Goal: Communication & Community: Answer question/provide support

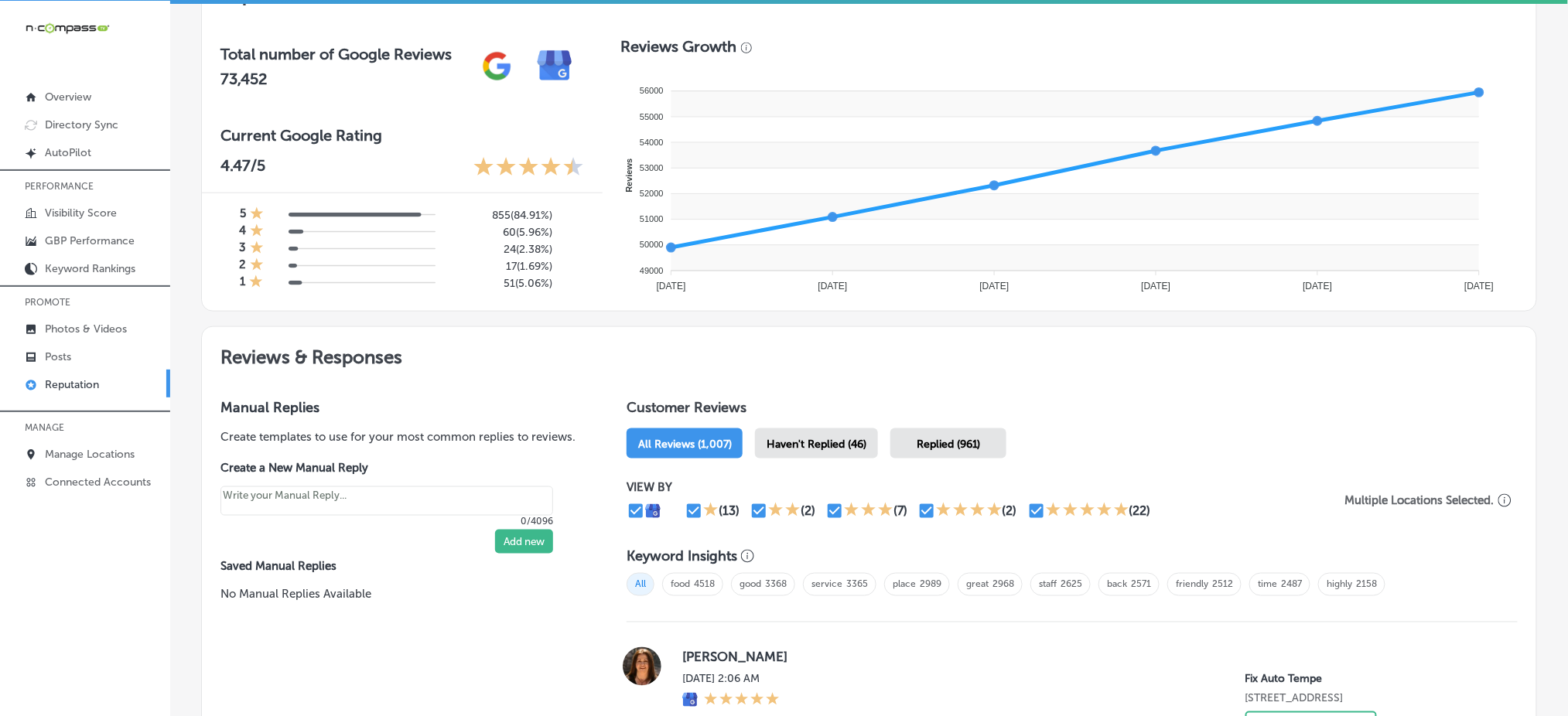
click at [805, 451] on div "Haven't Replied (46)" at bounding box center [817, 442] width 123 height 30
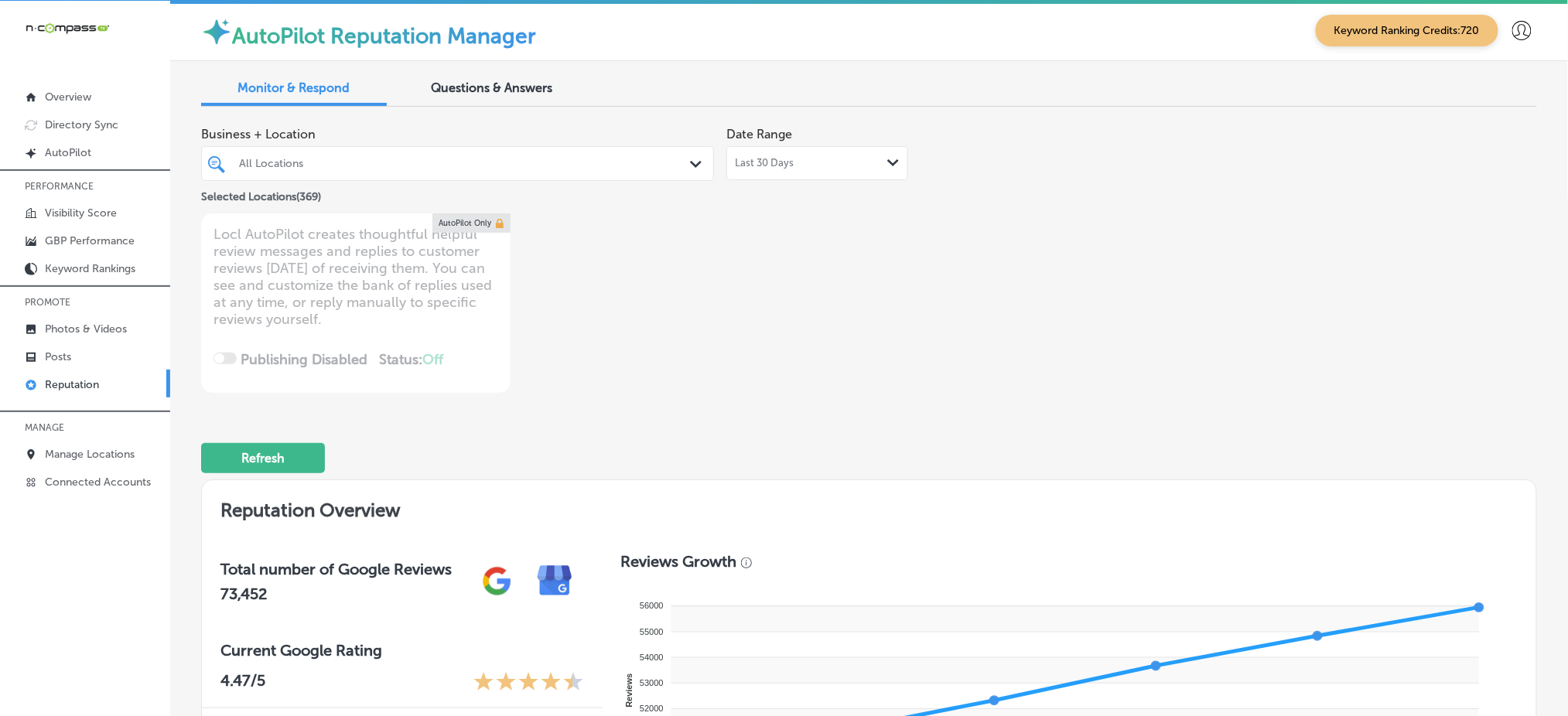
drag, startPoint x: 479, startPoint y: 165, endPoint x: 572, endPoint y: 166, distance: 93.0
click at [479, 165] on div "All Locations" at bounding box center [465, 163] width 453 height 14
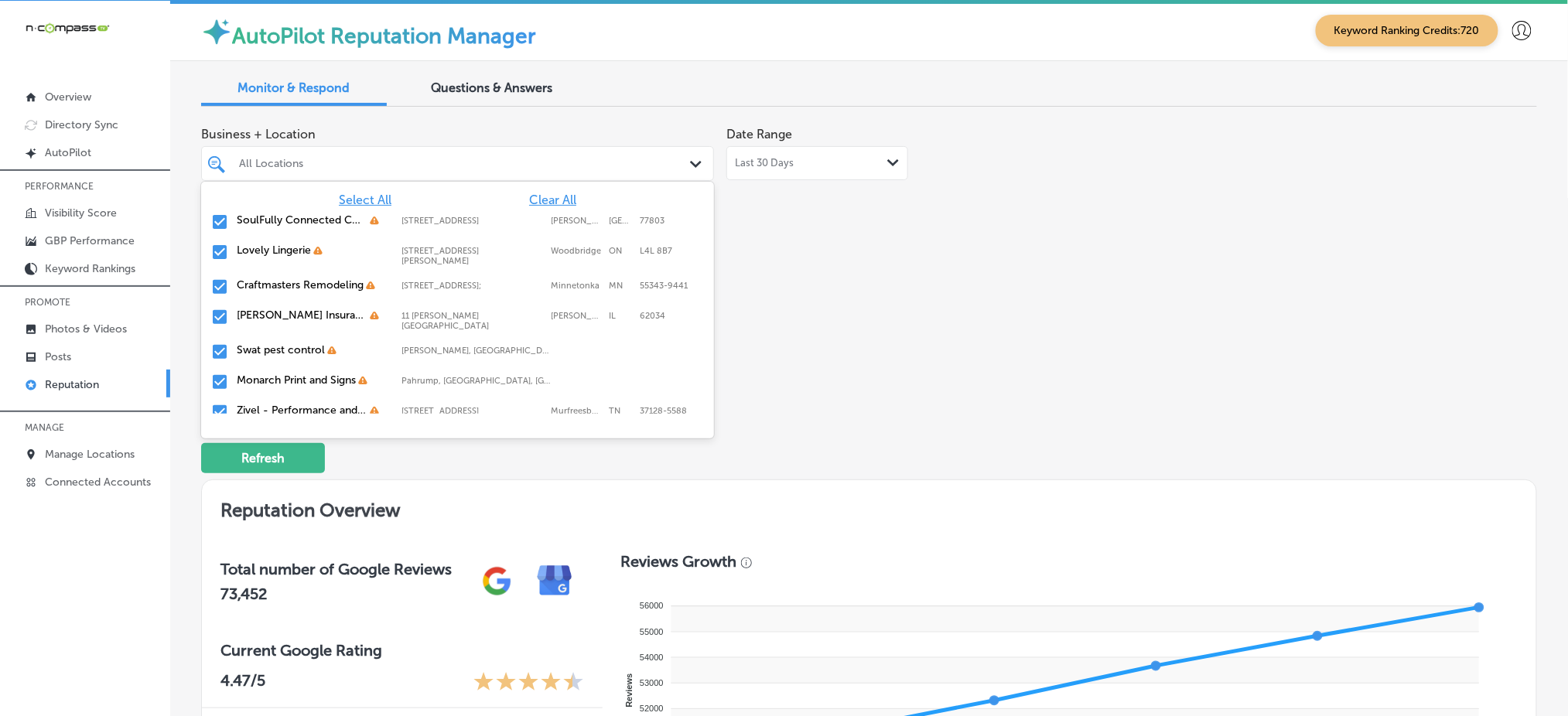
click at [572, 166] on div "All Locations" at bounding box center [465, 163] width 453 height 14
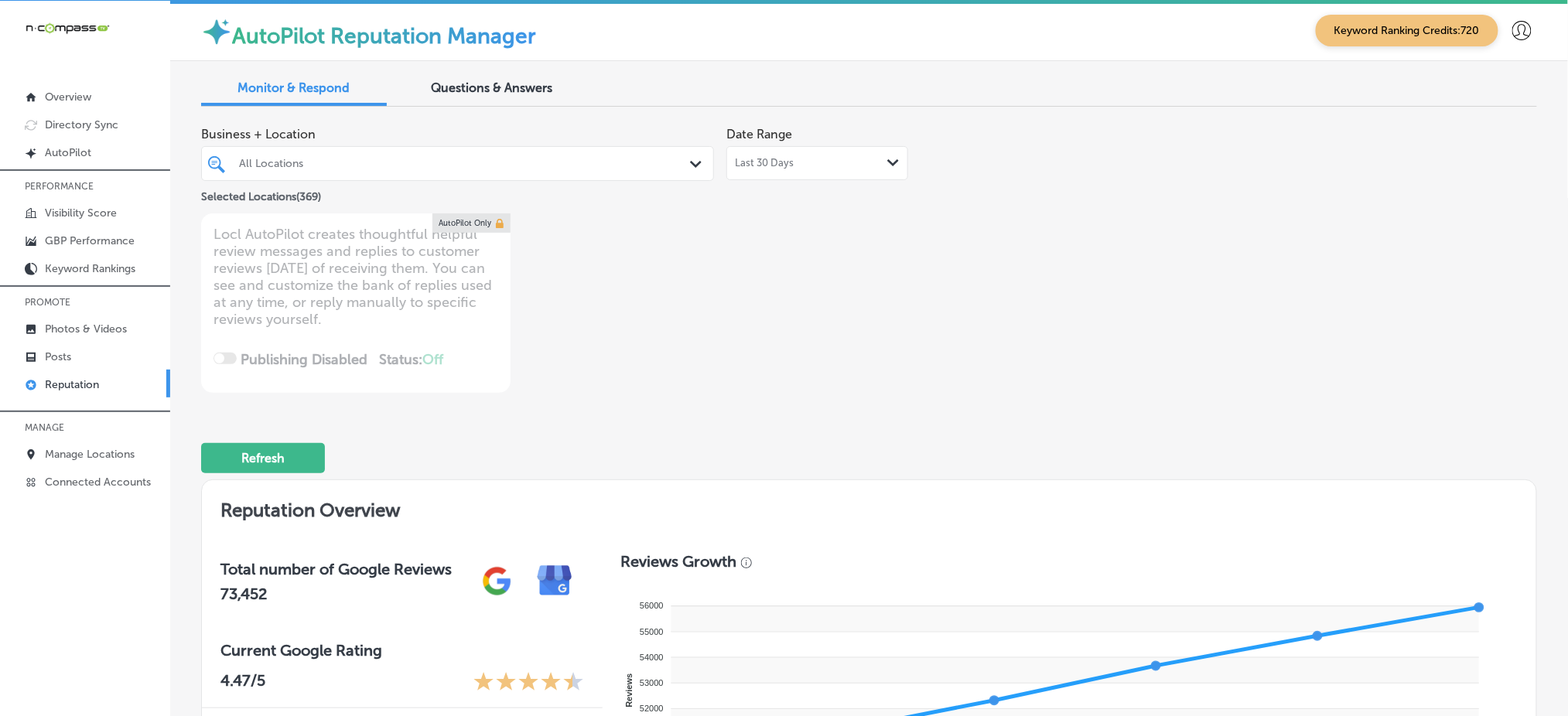
click at [571, 167] on div "All Locations" at bounding box center [465, 163] width 453 height 14
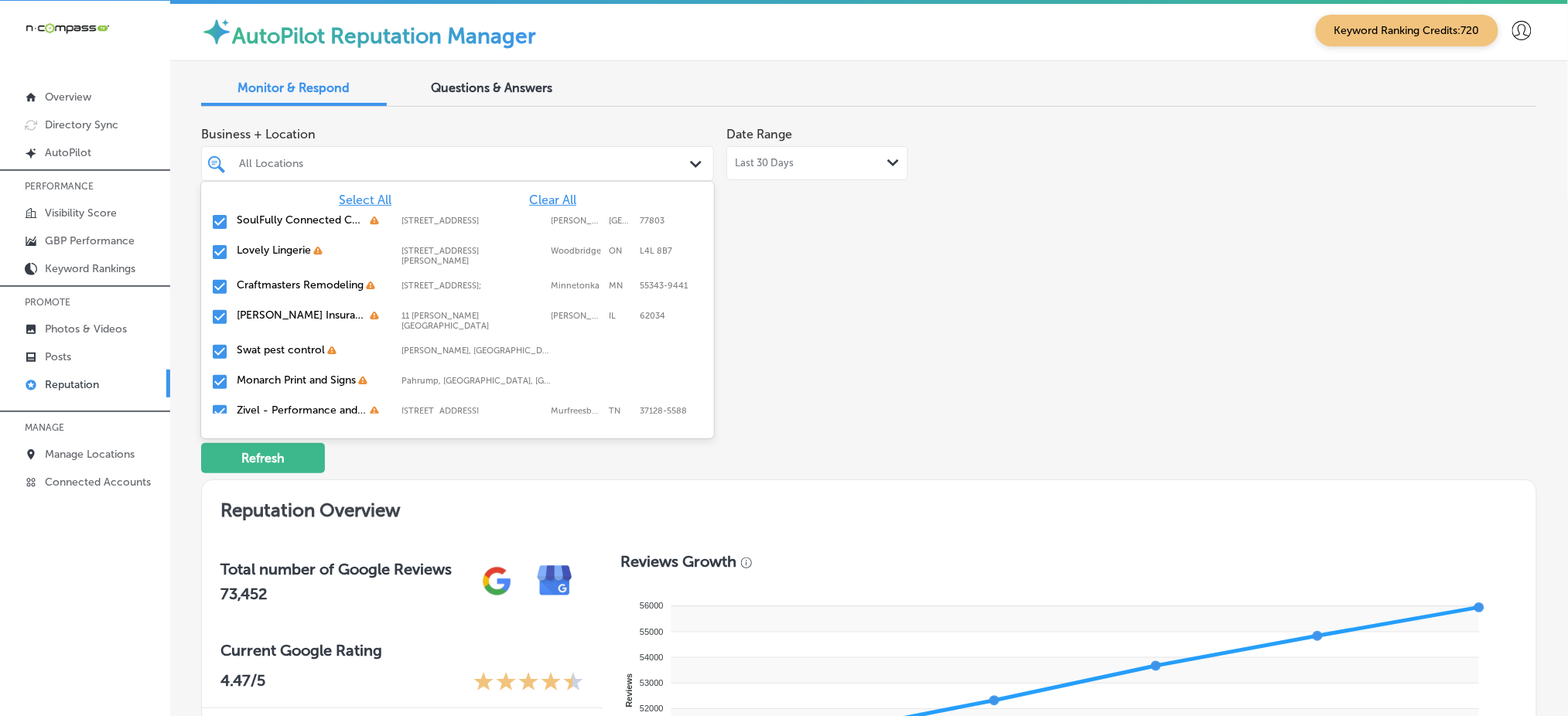
click at [540, 196] on span "Clear All" at bounding box center [553, 200] width 47 height 14
type textarea "x"
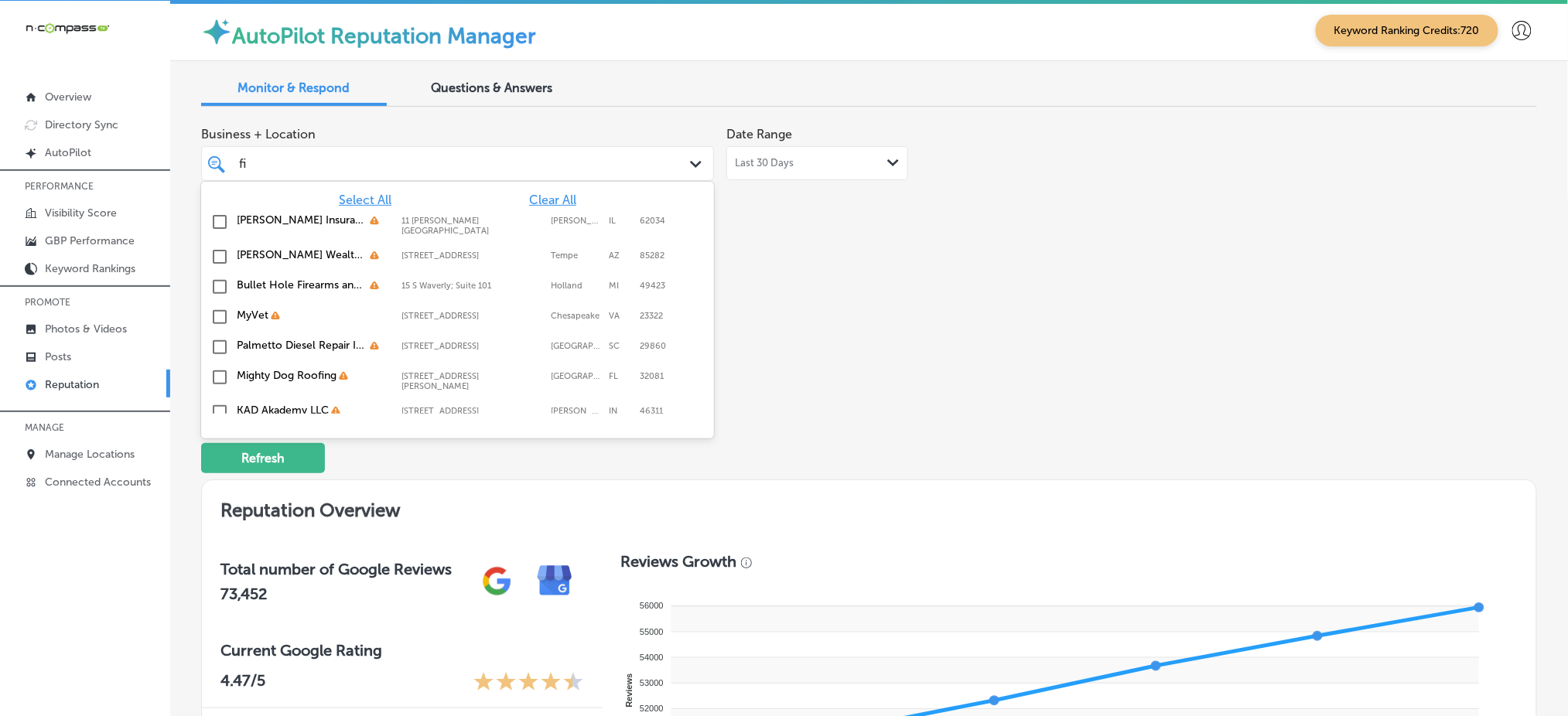
type input "fix"
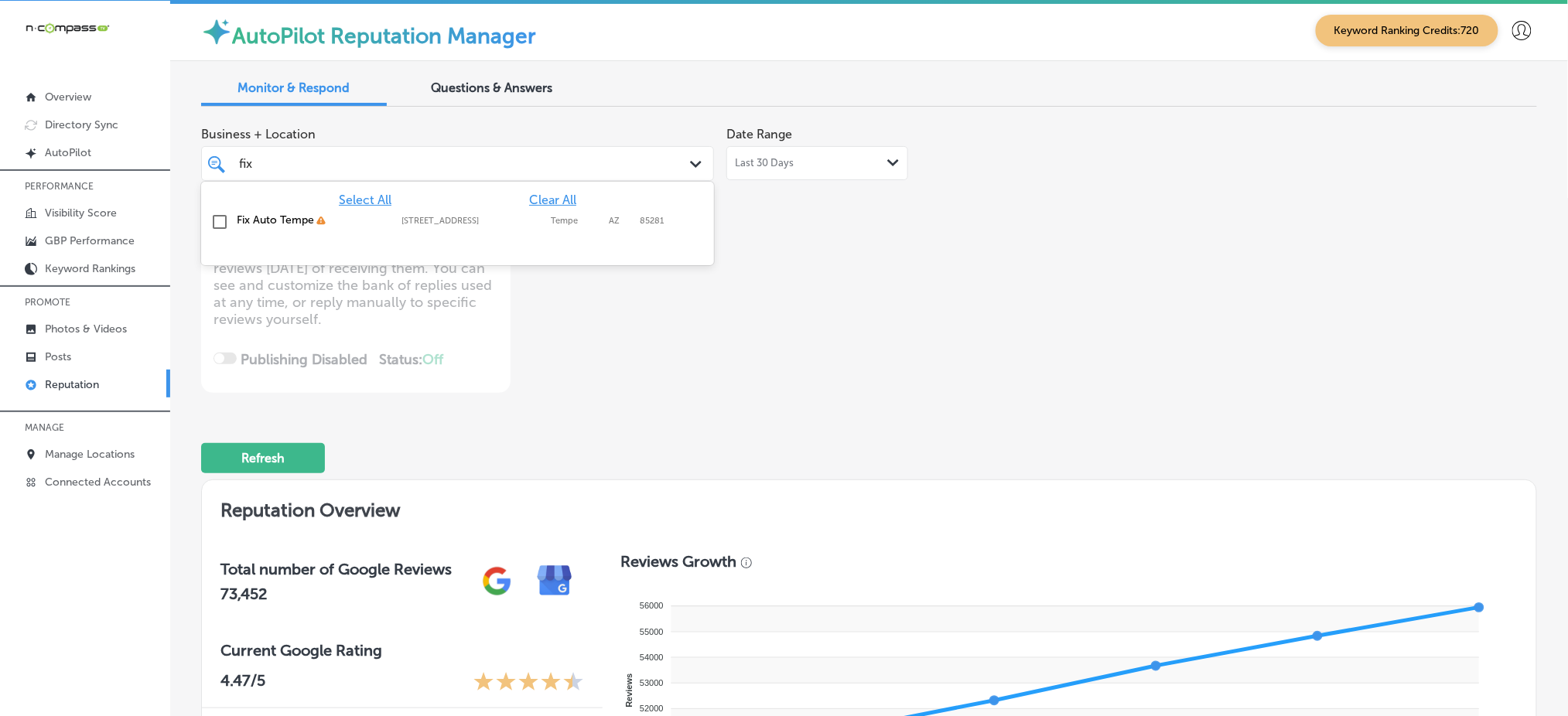
click at [372, 224] on div "Fix Auto Tempe" at bounding box center [311, 219] width 149 height 14
type textarea "x"
type input "fix"
click at [907, 272] on div "Business + Location option [STREET_ADDRESS]. option [STREET_ADDRESS]. 2 results…" at bounding box center [602, 256] width 801 height 274
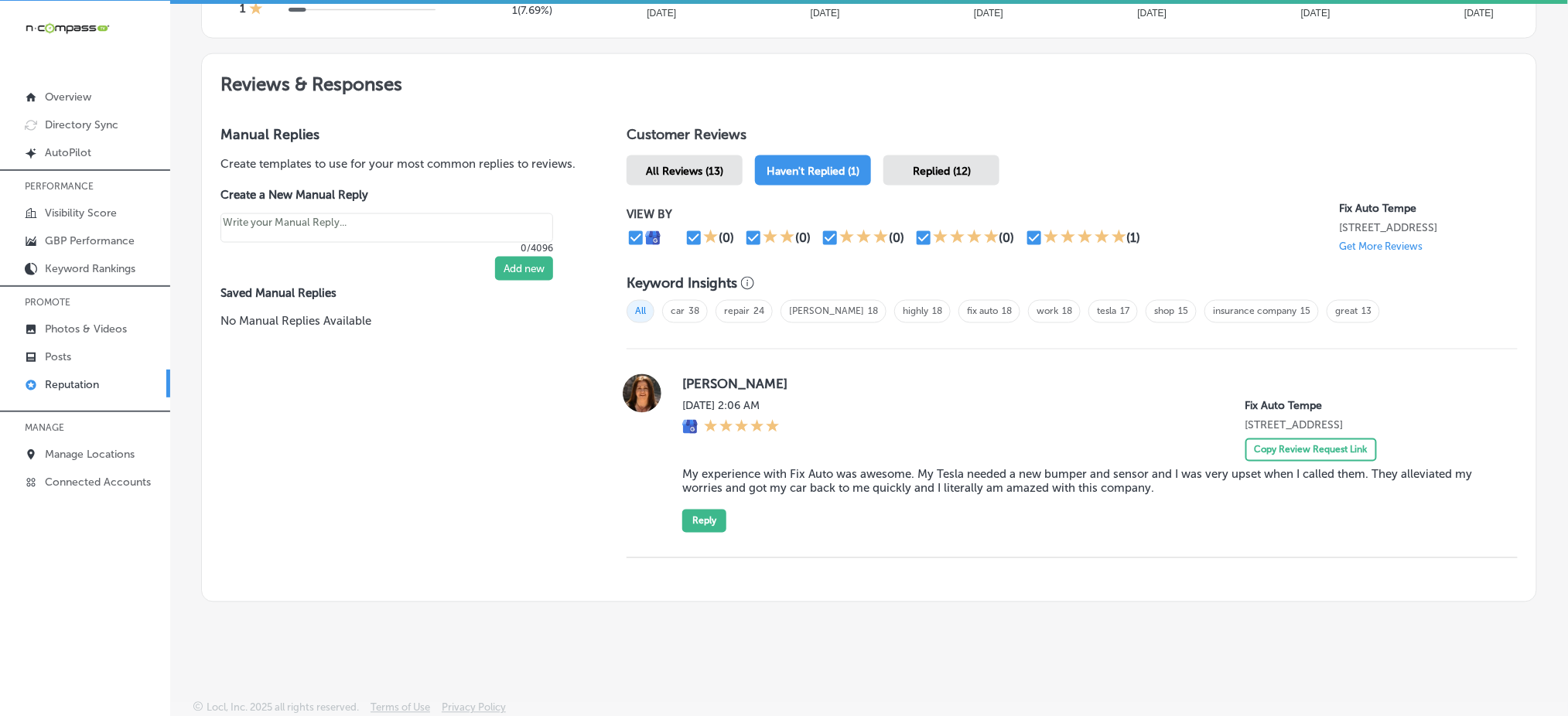
scroll to position [790, 0]
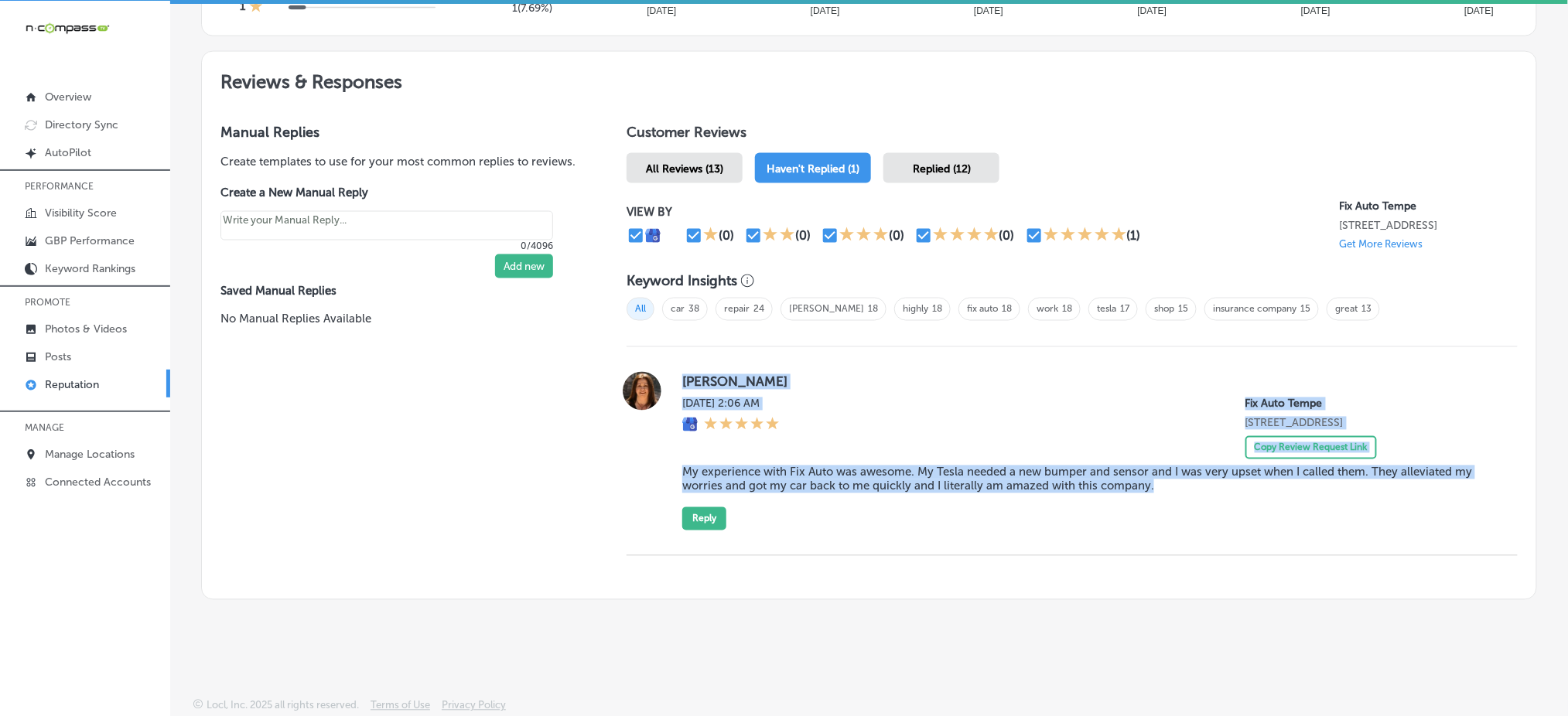
drag, startPoint x: 671, startPoint y: 373, endPoint x: 1200, endPoint y: 514, distance: 547.5
click at [1200, 514] on div "[PERSON_NAME] [DATE] 2:06 AM Fix Auto Tempe [STREET_ADDRESS] Copy Review Reques…" at bounding box center [1072, 451] width 891 height 159
copy div "[PERSON_NAME] [DATE] 2:06 AM Fix Auto Tempe [STREET_ADDRESS] Copy Review Reques…"
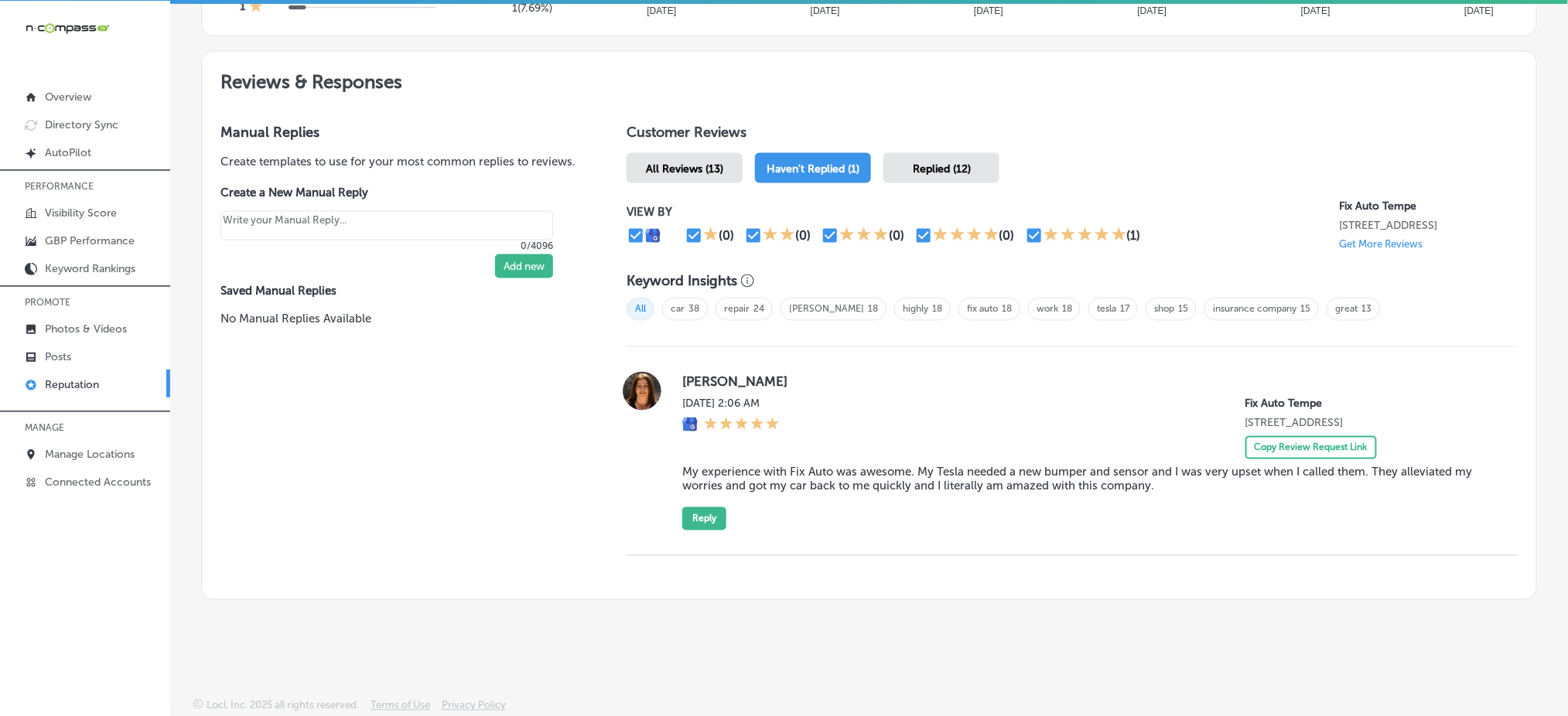
click at [924, 164] on span "Replied (12)" at bounding box center [942, 169] width 58 height 14
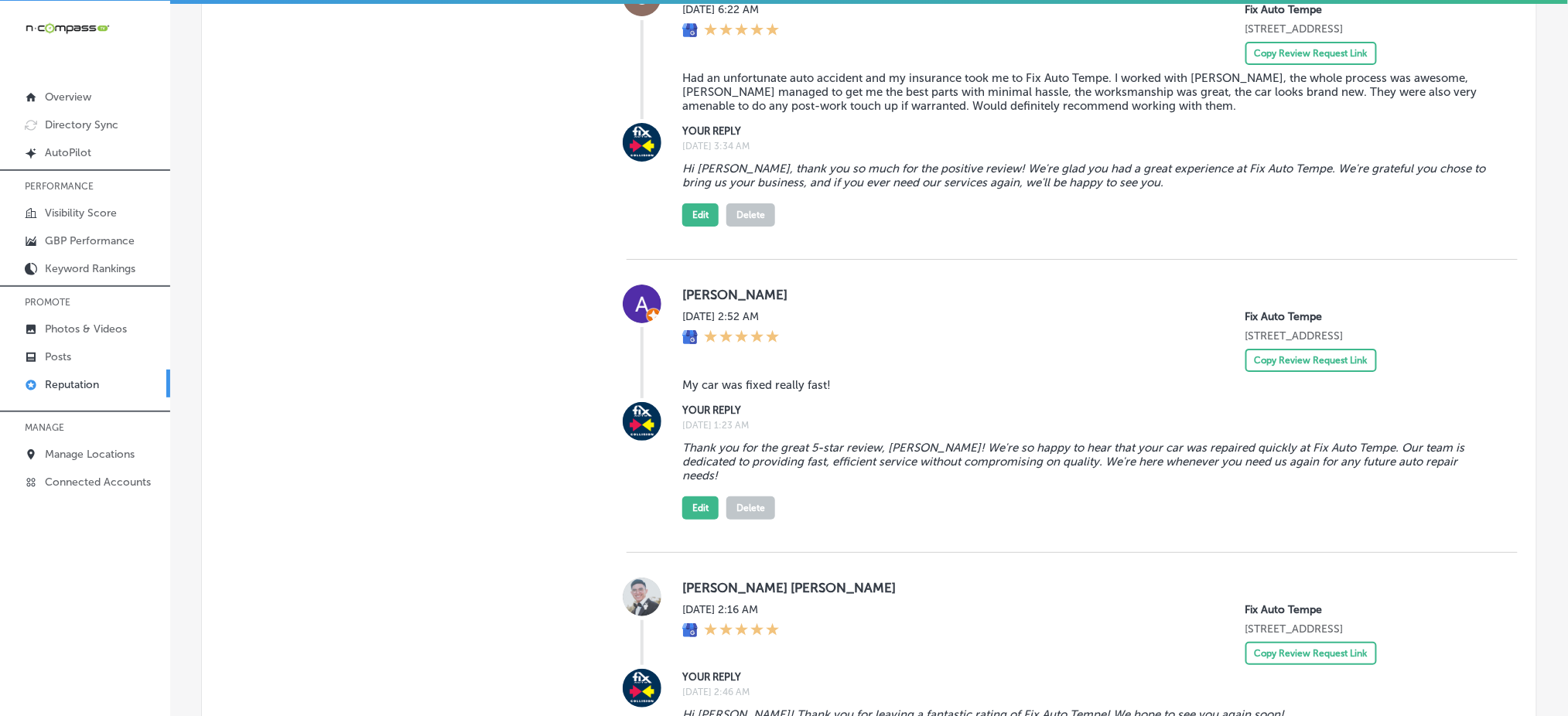
scroll to position [2028, 0]
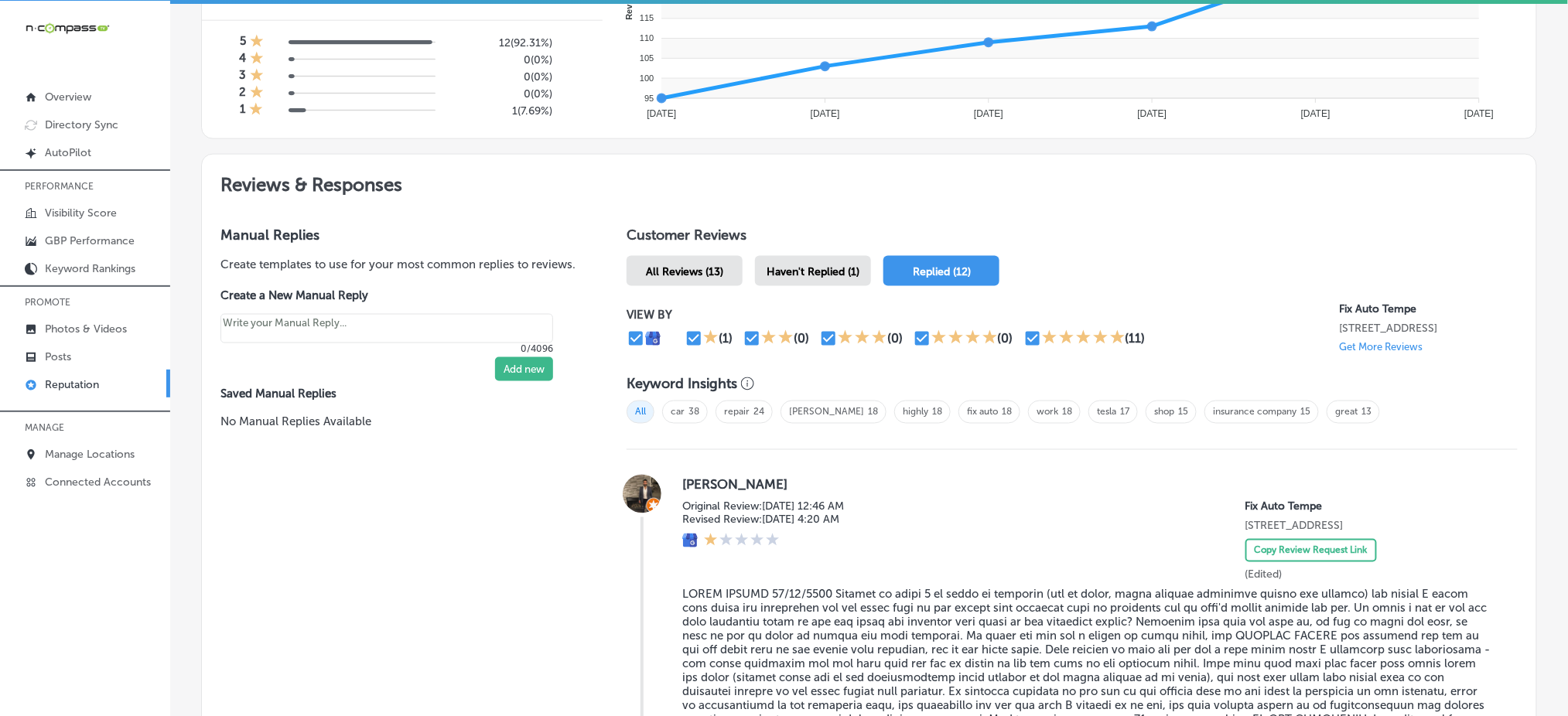
click at [822, 258] on div "Haven't Replied (1)" at bounding box center [813, 270] width 116 height 30
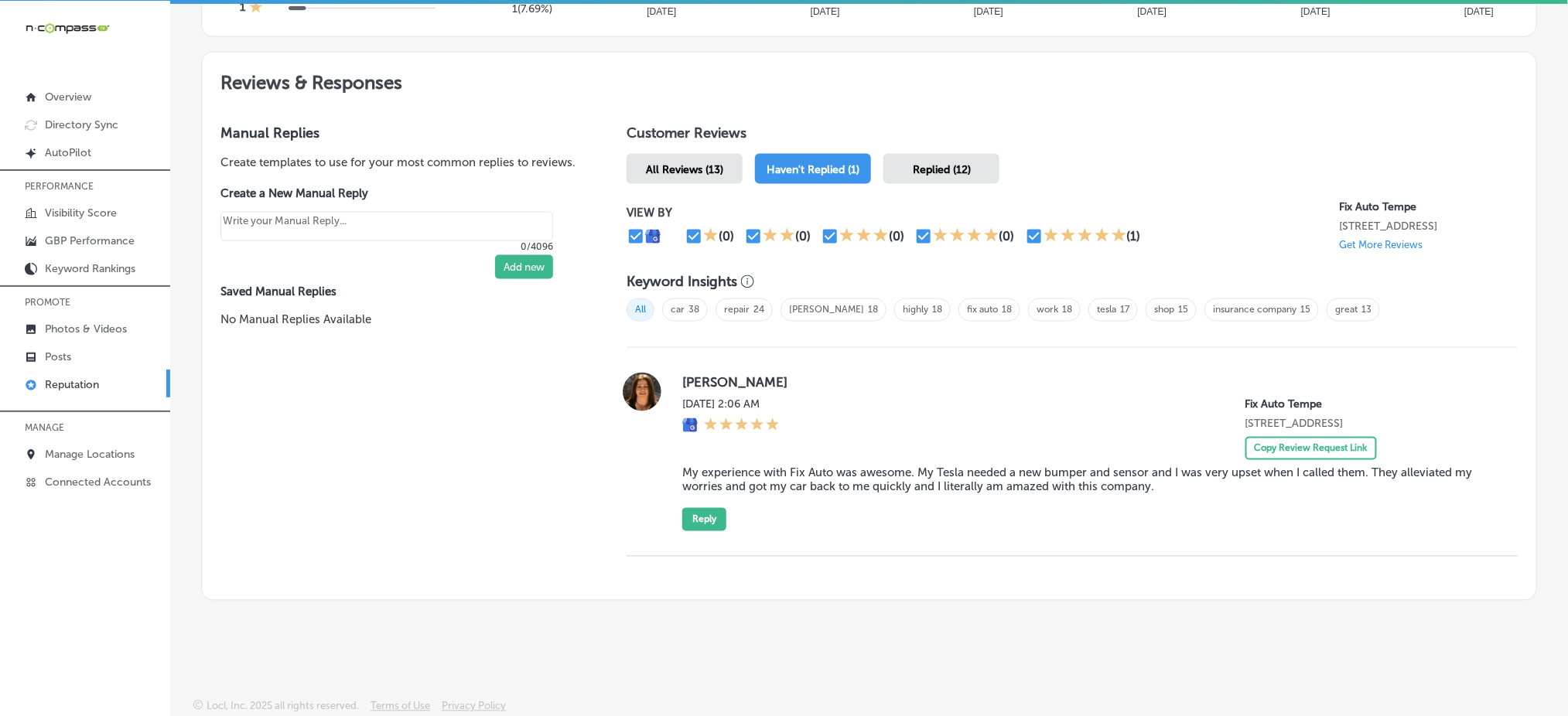
scroll to position [790, 0]
click at [690, 516] on button "Reply" at bounding box center [704, 519] width 44 height 23
type textarea "x"
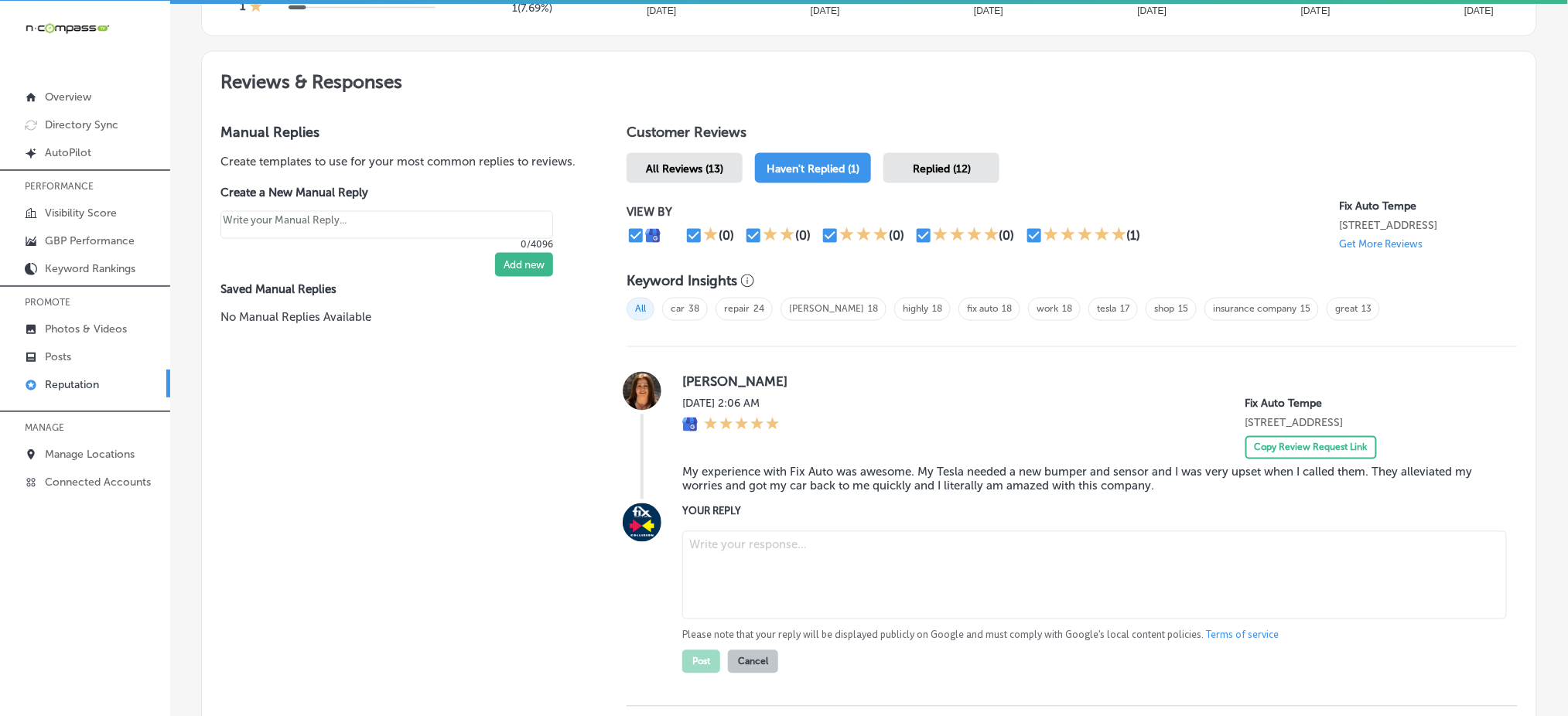
click at [794, 549] on textarea at bounding box center [1094, 575] width 825 height 88
paste textarea "Thank you for the amazing 5-star review, [PERSON_NAME]! We’re so glad to hear t…"
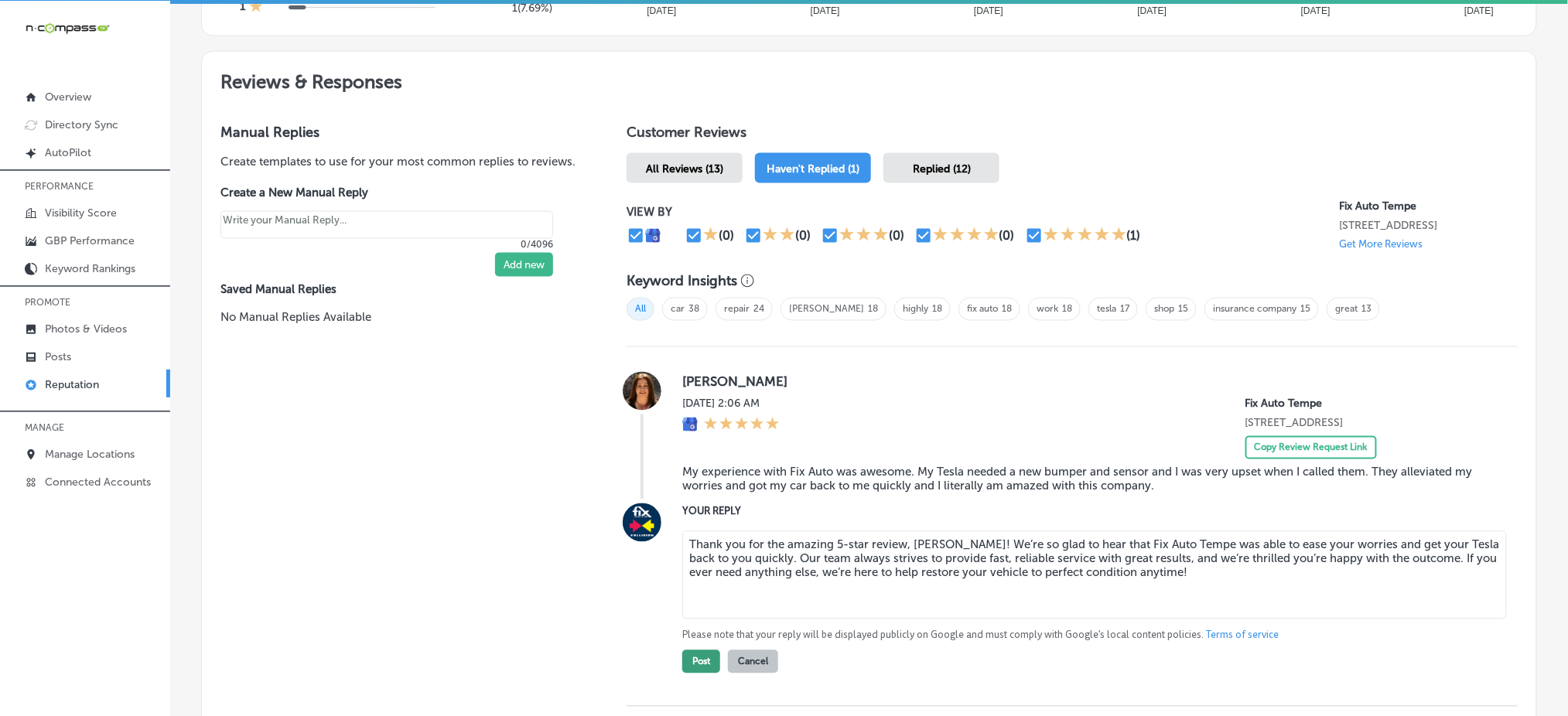
type textarea "Thank you for the amazing 5-star review, [PERSON_NAME]! We’re so glad to hear t…"
click at [698, 660] on button "Post" at bounding box center [701, 662] width 38 height 23
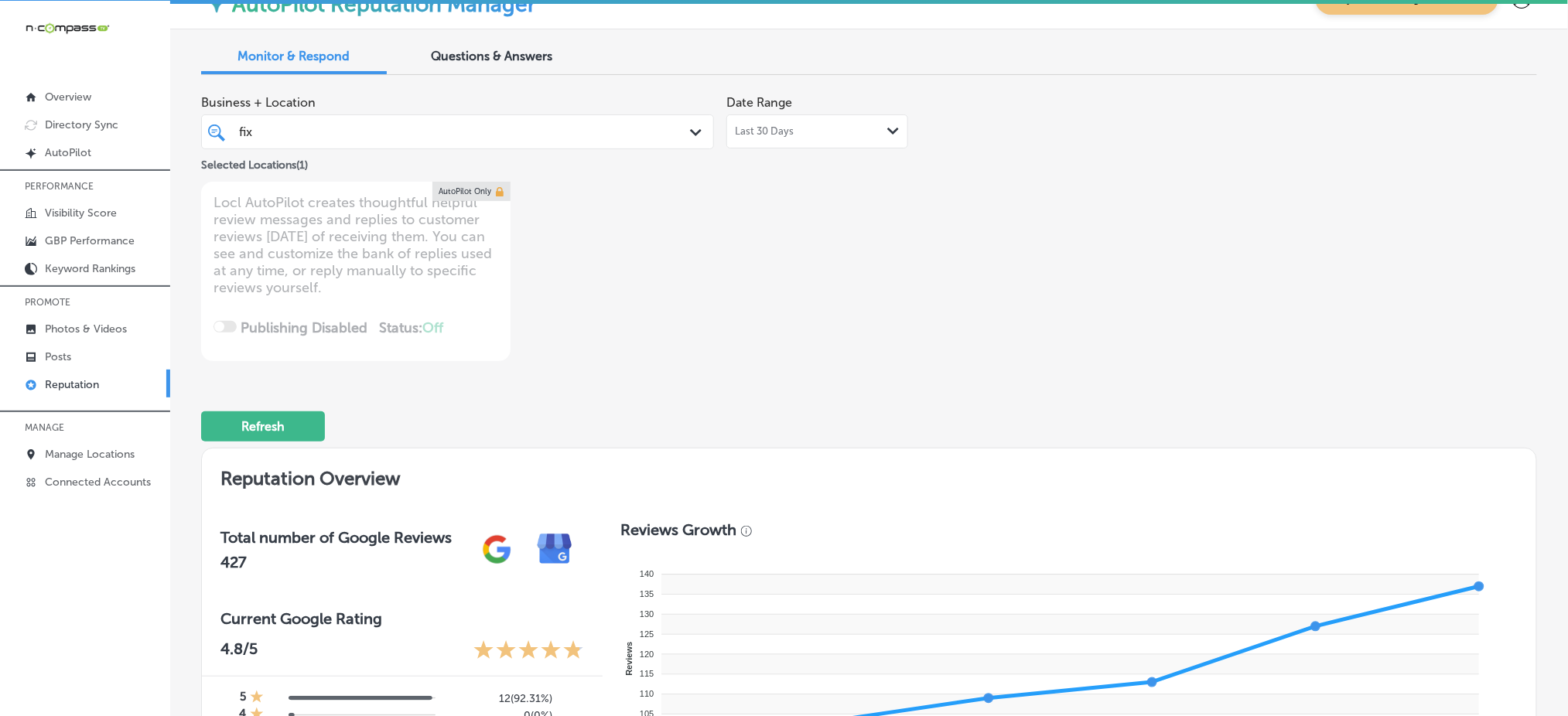
scroll to position [0, 0]
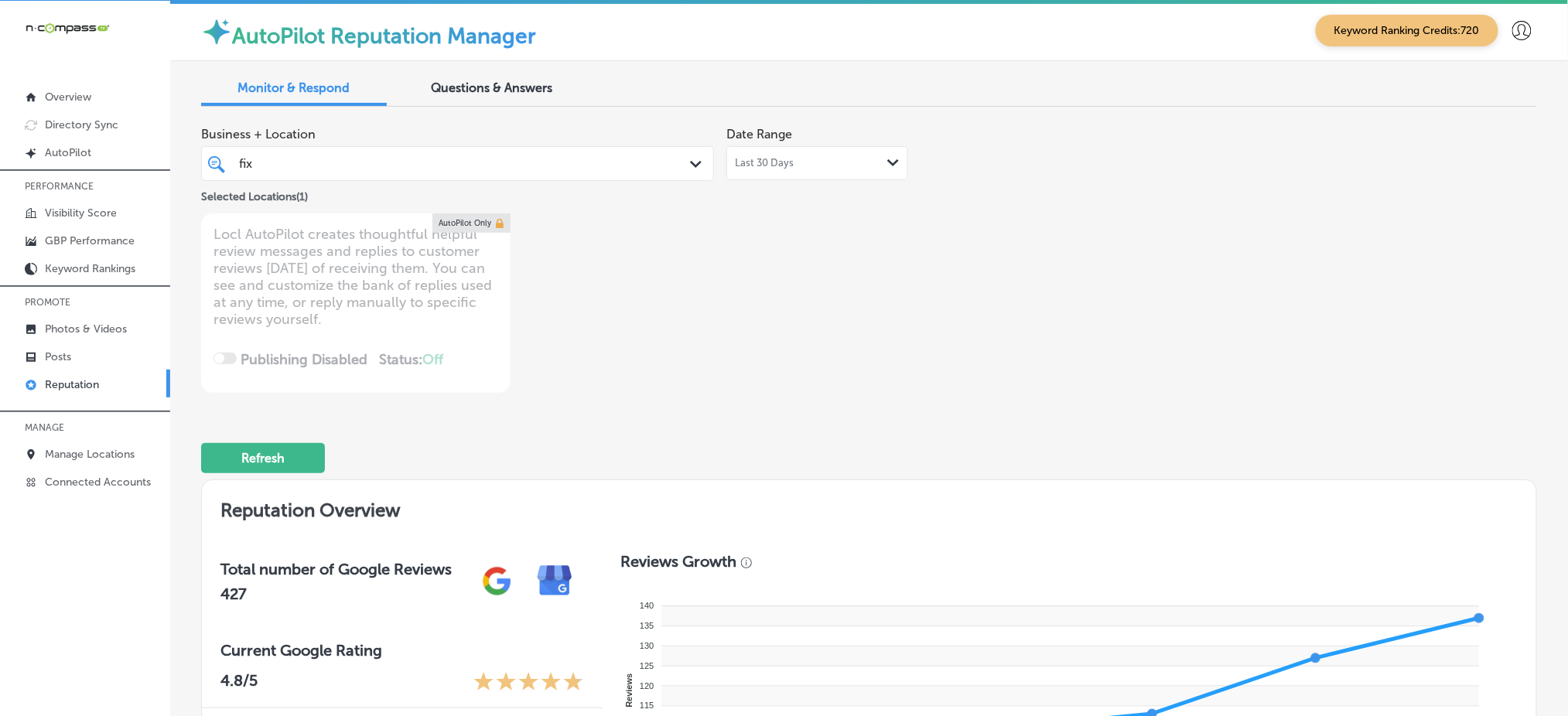
click at [532, 170] on div "fix fix" at bounding box center [435, 163] width 397 height 21
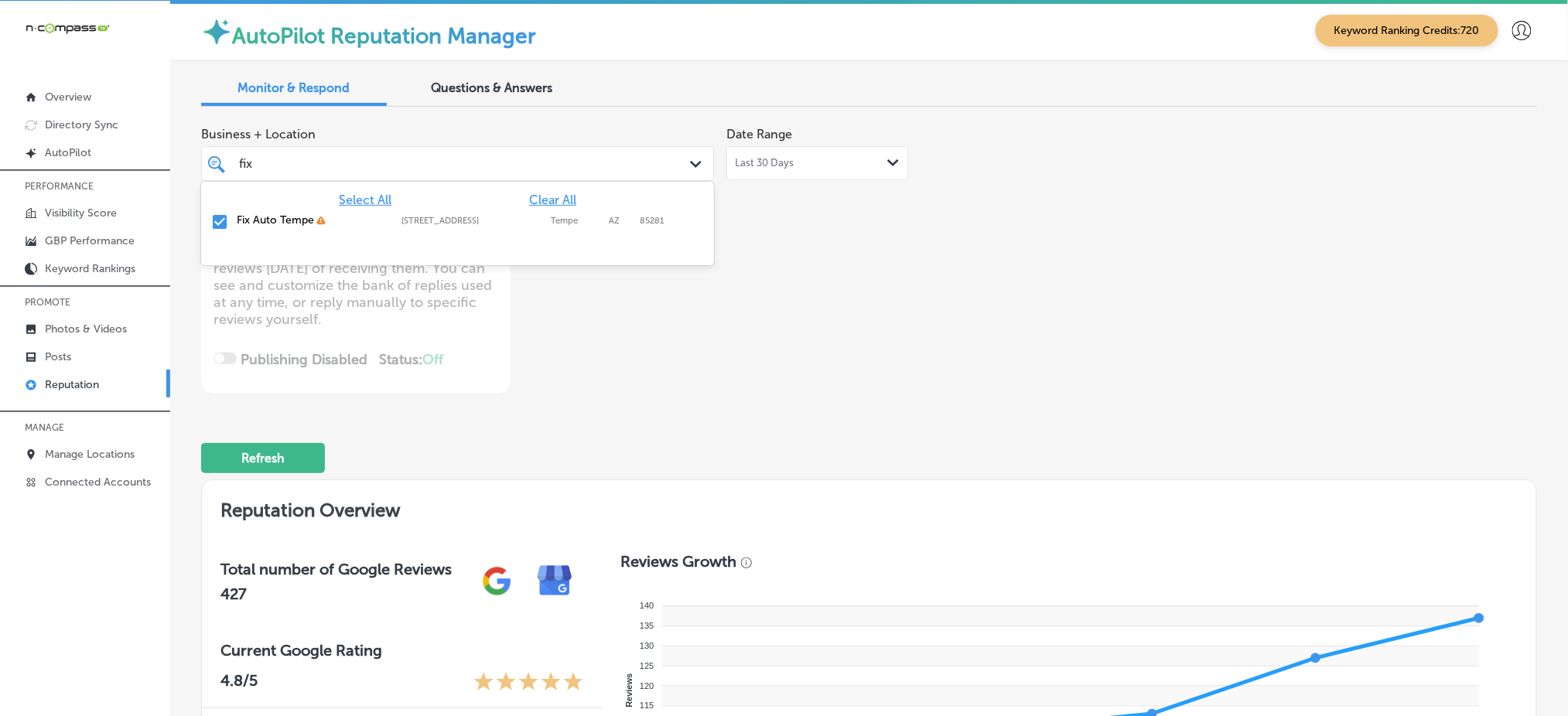
click at [552, 196] on span "Clear All" at bounding box center [553, 200] width 47 height 14
type textarea "x"
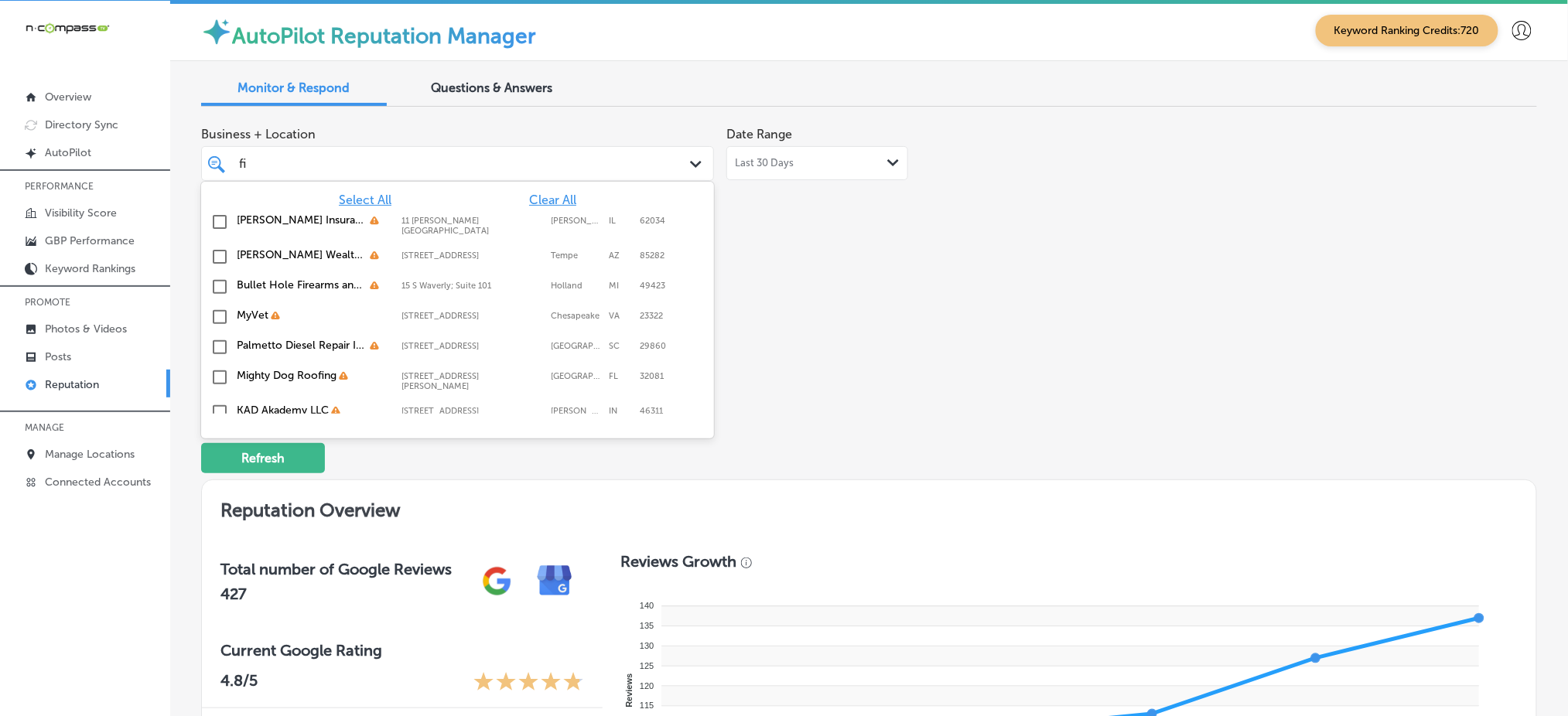
type input "f"
type input "h"
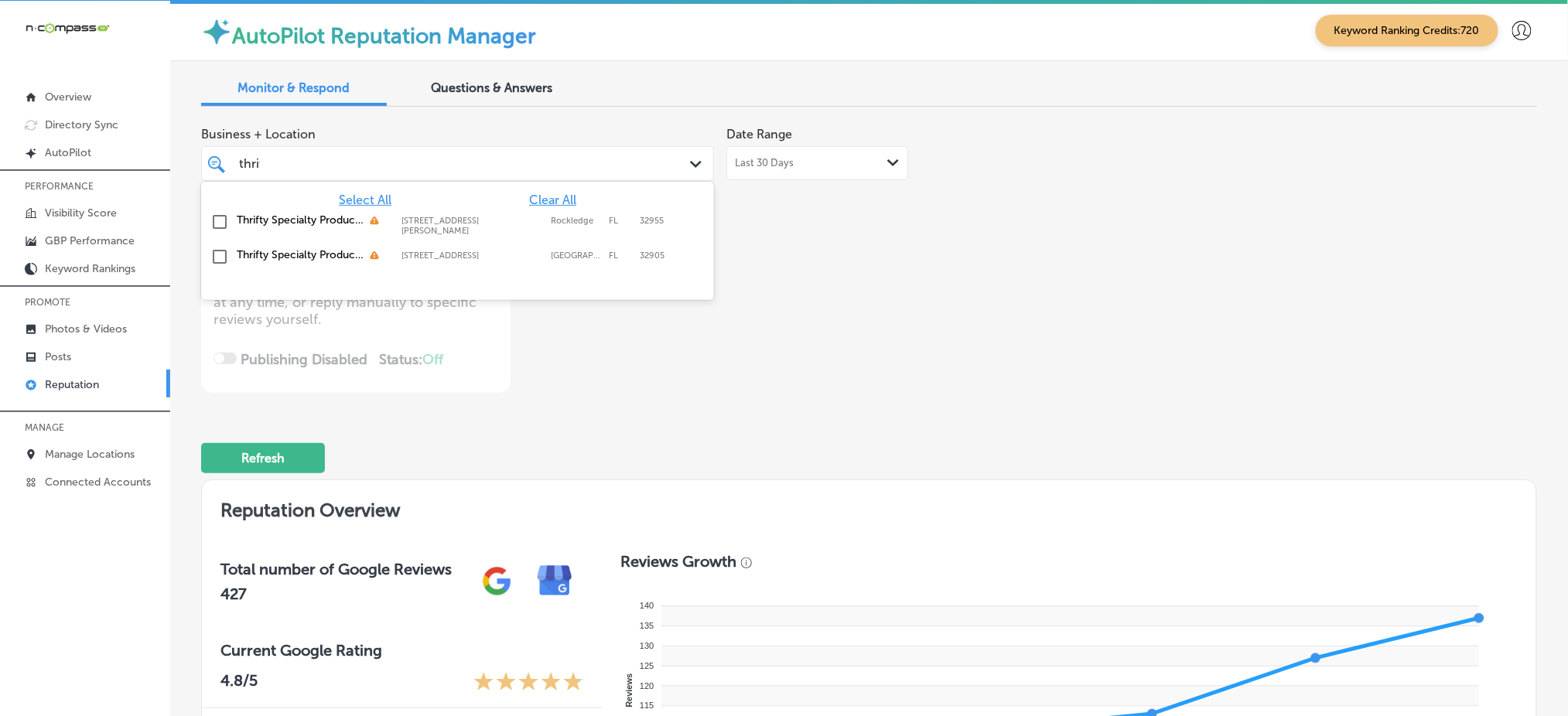
type input "thrift"
click at [528, 226] on div "Thrifty Specialty Produce & Meats [STREET_ADDRESS][GEOGRAPHIC_DATA][PERSON_NAME…" at bounding box center [423, 224] width 373 height 23
type textarea "x"
type input "thrift"
click at [892, 256] on div "Business + Location option [STREET_ADDRESS][PERSON_NAME]. [STREET_ADDRESS][PERS…" at bounding box center [602, 256] width 801 height 274
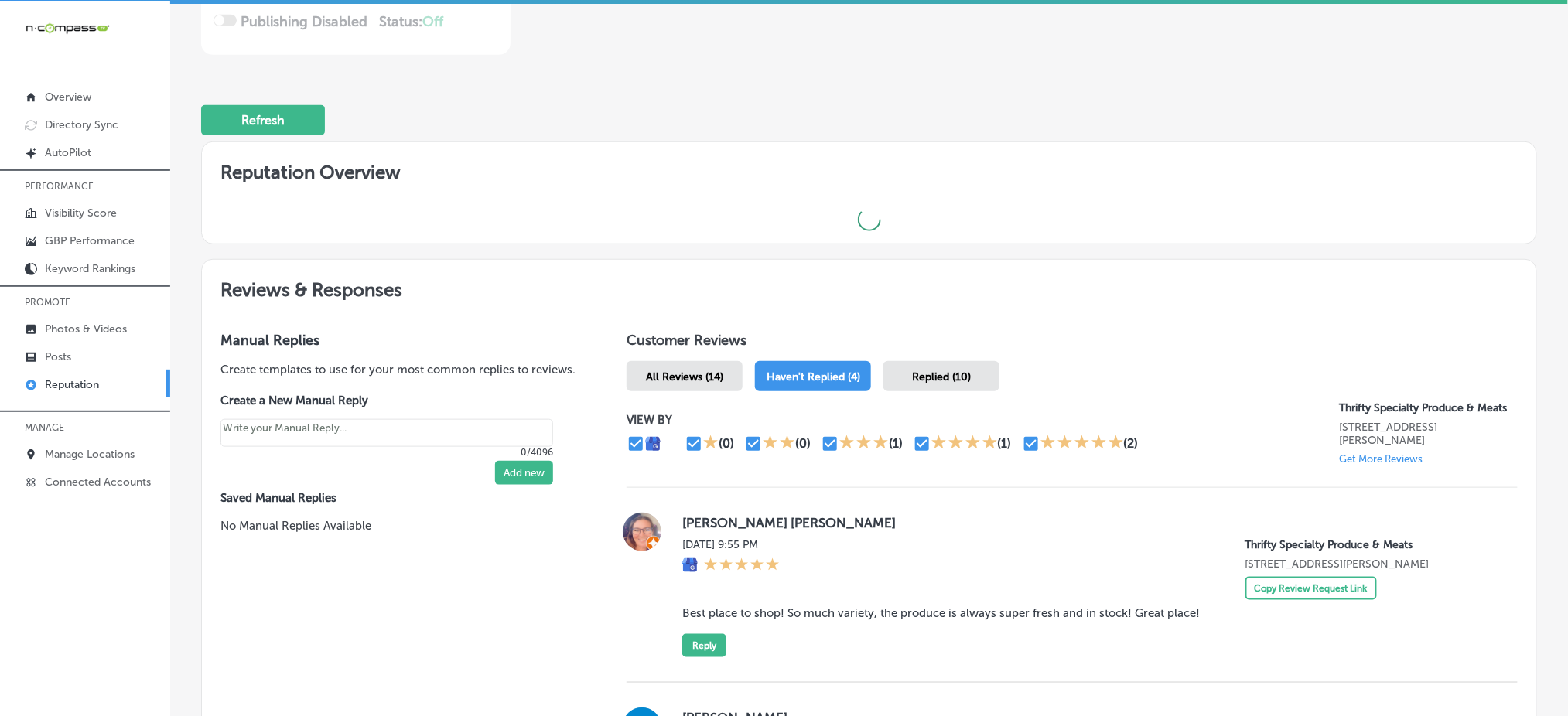
type textarea "x"
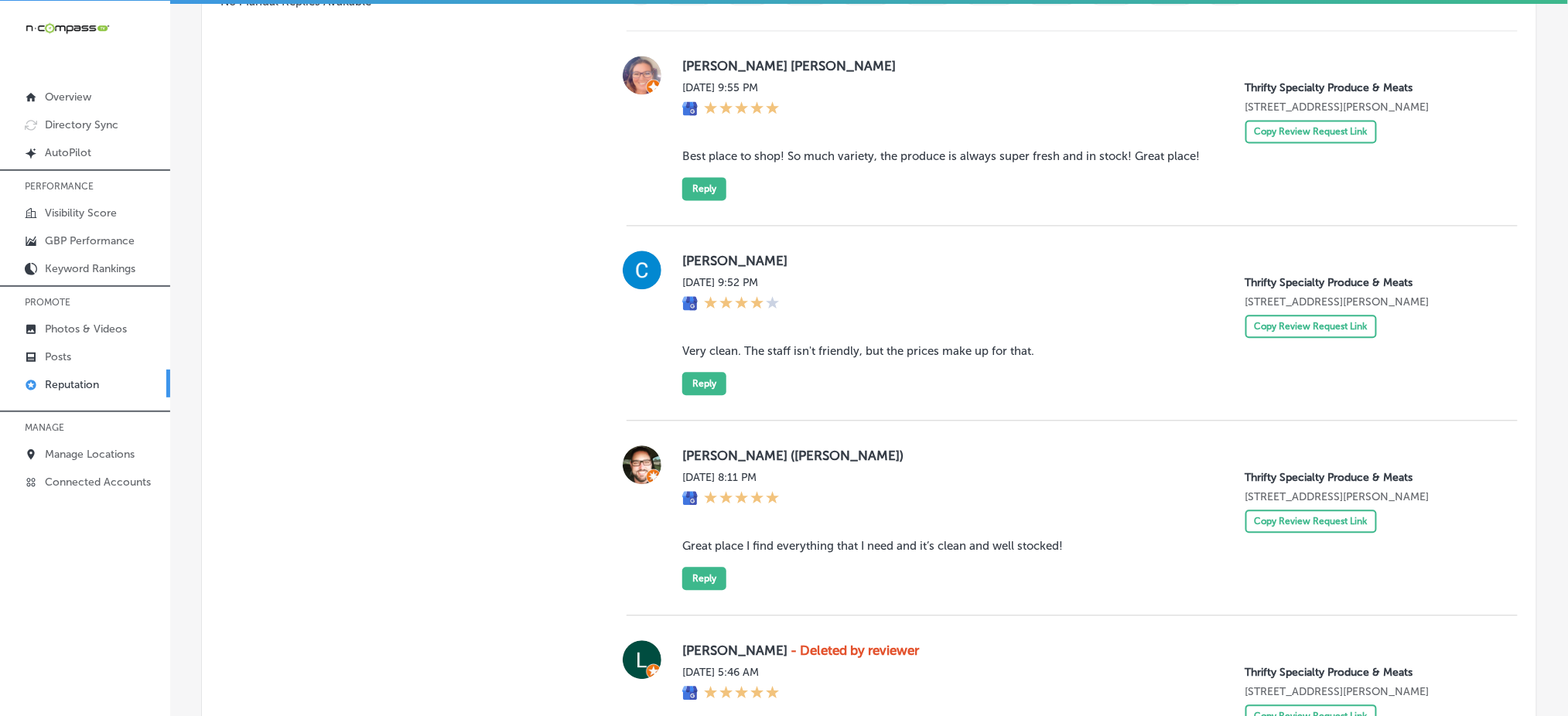
scroll to position [1059, 0]
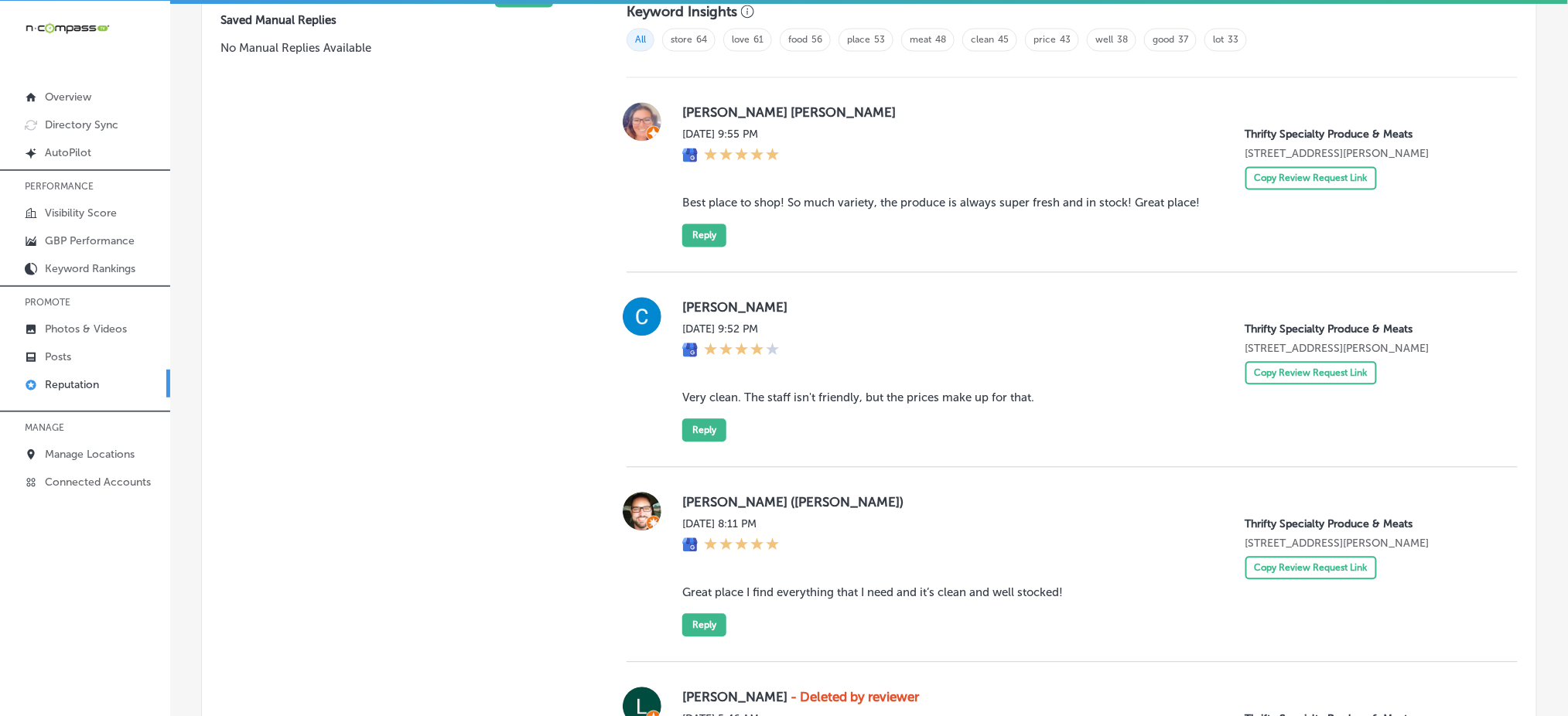
drag, startPoint x: 776, startPoint y: 167, endPoint x: 702, endPoint y: 133, distance: 81.4
drag, startPoint x: 702, startPoint y: 133, endPoint x: 666, endPoint y: 105, distance: 45.6
click at [666, 105] on div "[PERSON_NAME] [PERSON_NAME] [DATE] 9:55 PM Thrifty Specialty Produce & Meats [S…" at bounding box center [1072, 175] width 891 height 144
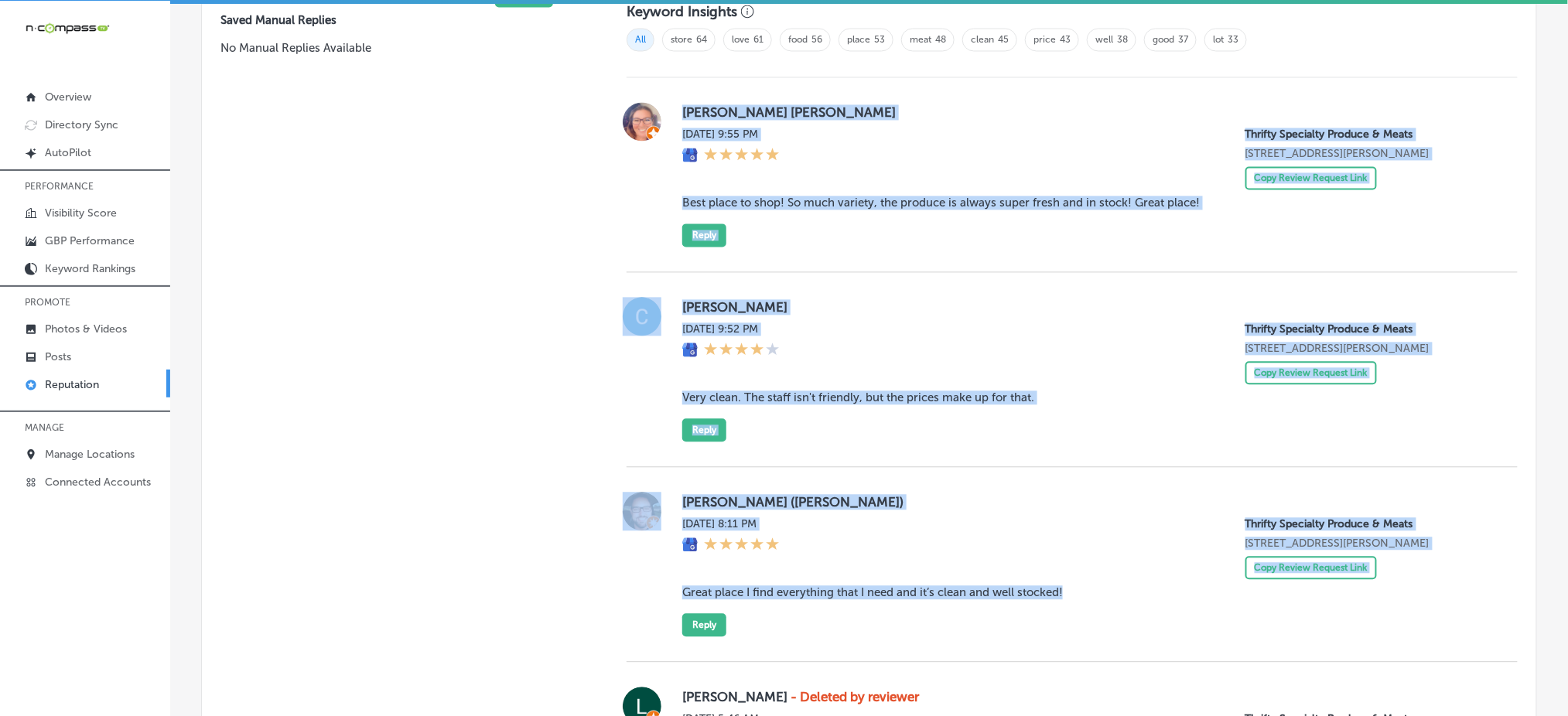
drag, startPoint x: 666, startPoint y: 105, endPoint x: 1084, endPoint y: 591, distance: 641.0
click at [1084, 591] on div "[PERSON_NAME] [PERSON_NAME] [DATE] 9:55 PM Thrifty Specialty Produce & Meats [S…" at bounding box center [1072, 579] width 891 height 1001
copy div "[PERSON_NAME] [PERSON_NAME] [DATE] 9:55 PM Thrifty Specialty Produce & Meats [S…"
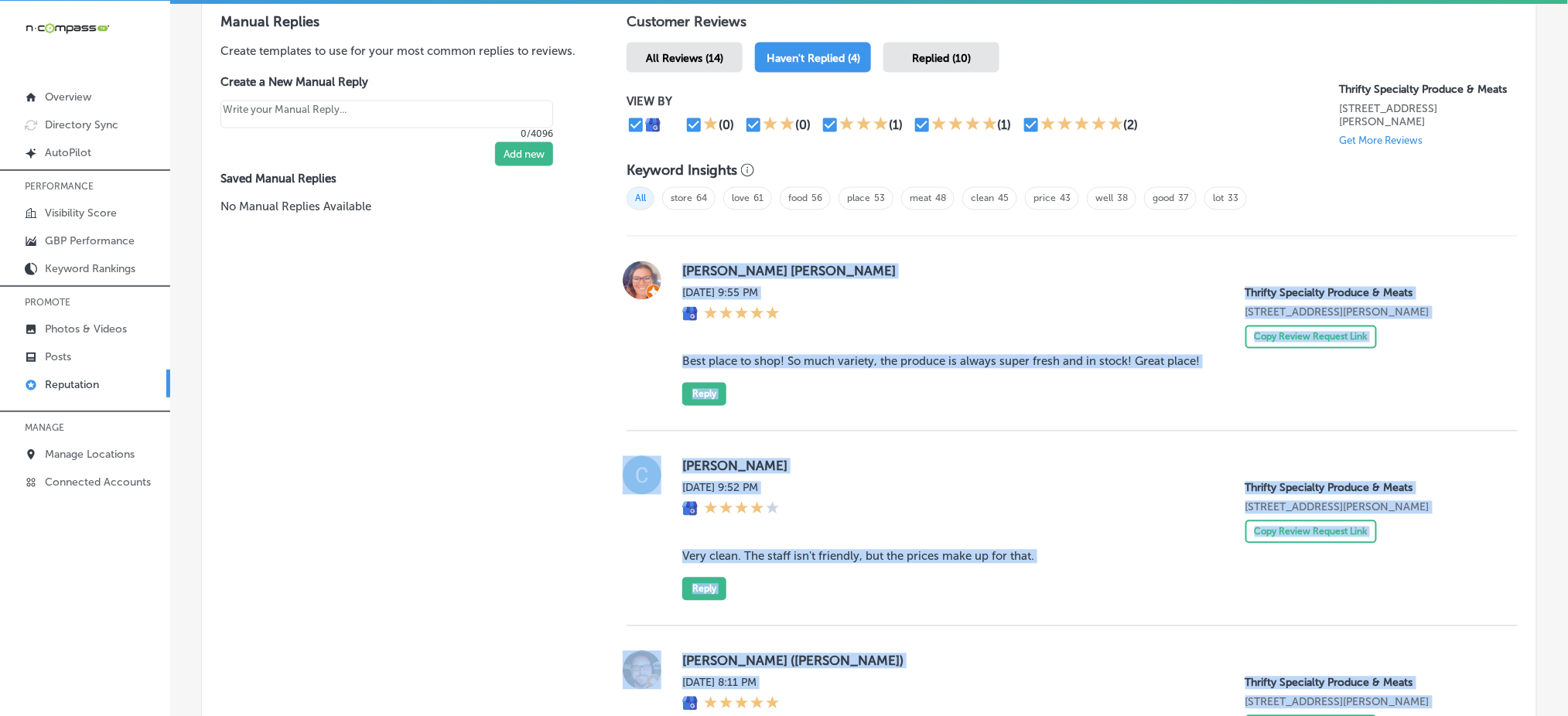
scroll to position [956, 0]
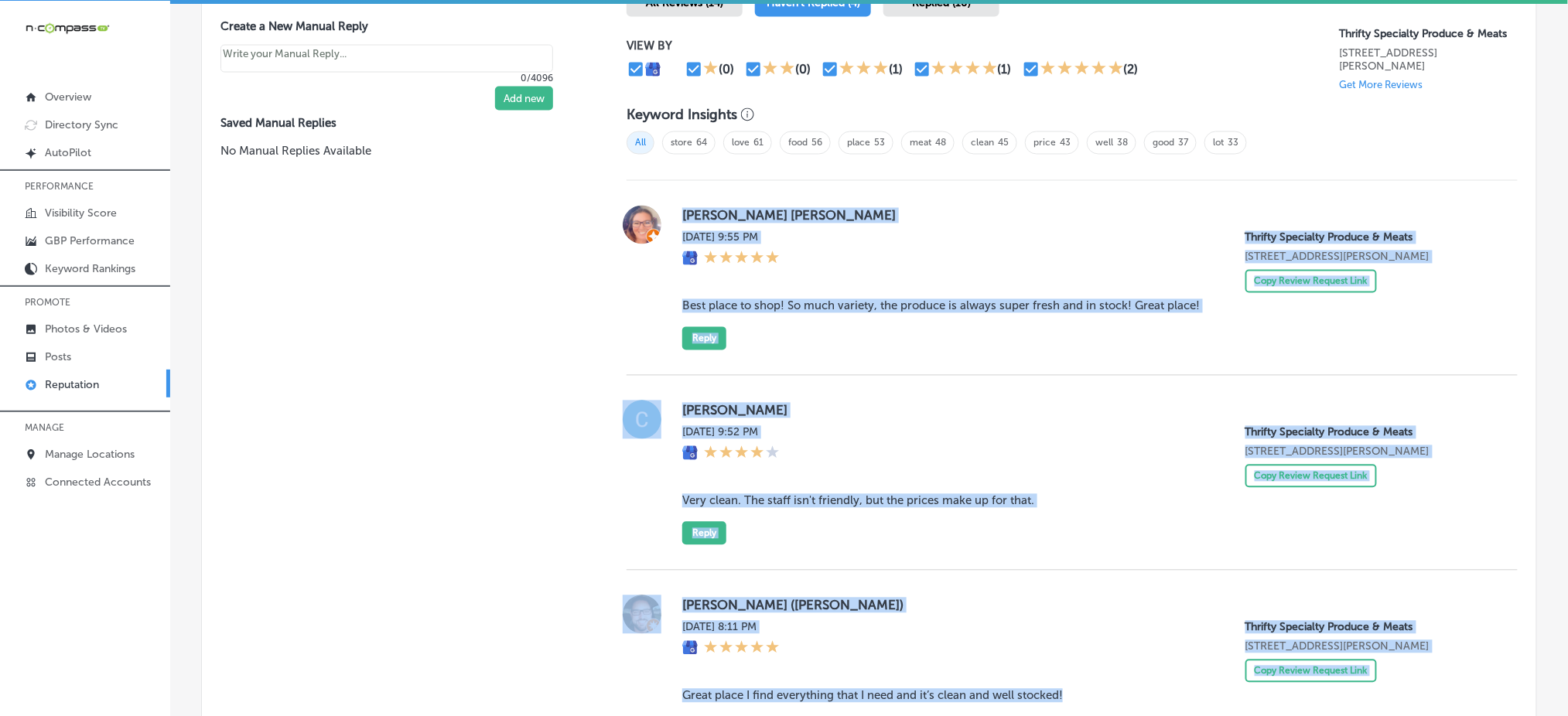
click at [771, 333] on div "[PERSON_NAME] [PERSON_NAME] [DATE] 9:55 PM Thrifty Specialty Produce & Meats [S…" at bounding box center [1087, 278] width 811 height 144
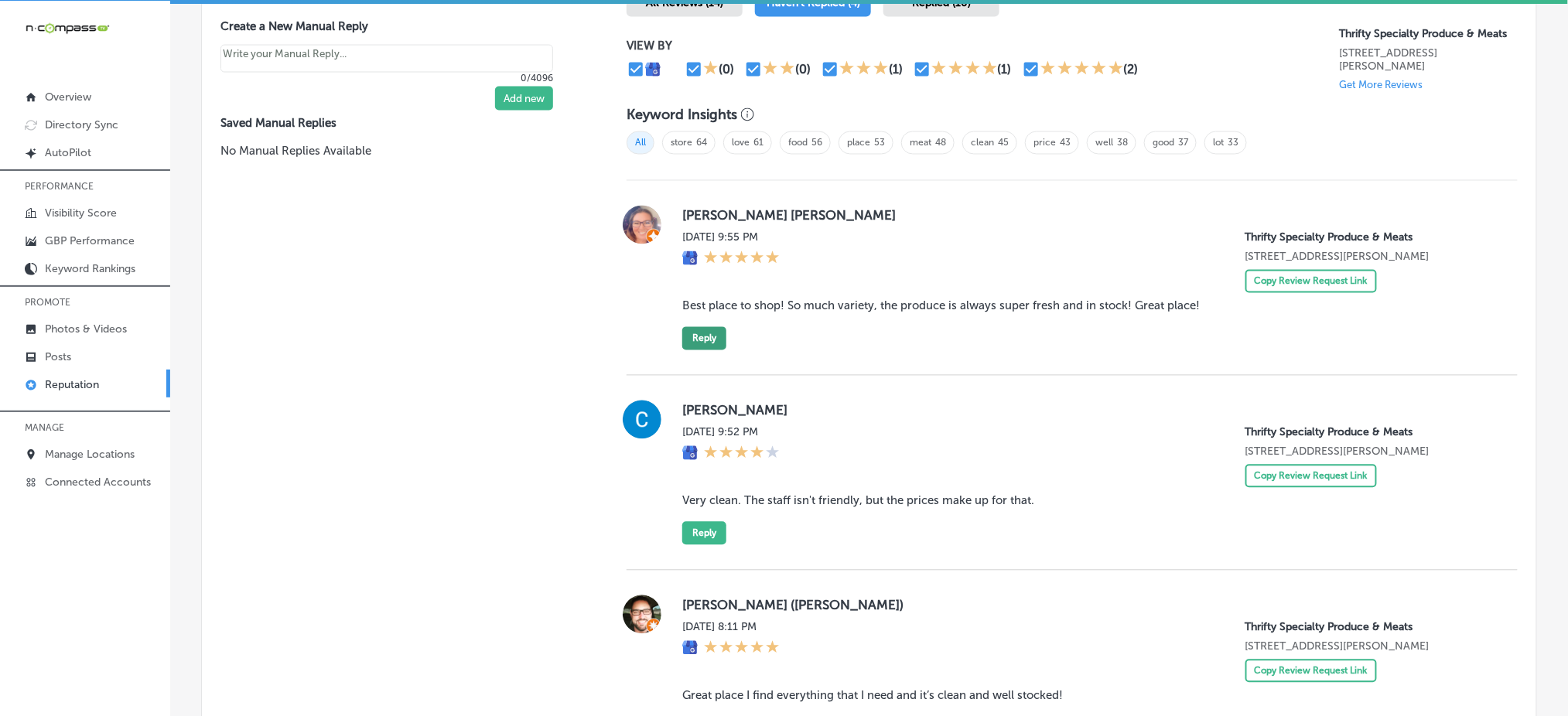
click at [701, 342] on button "Reply" at bounding box center [704, 339] width 44 height 23
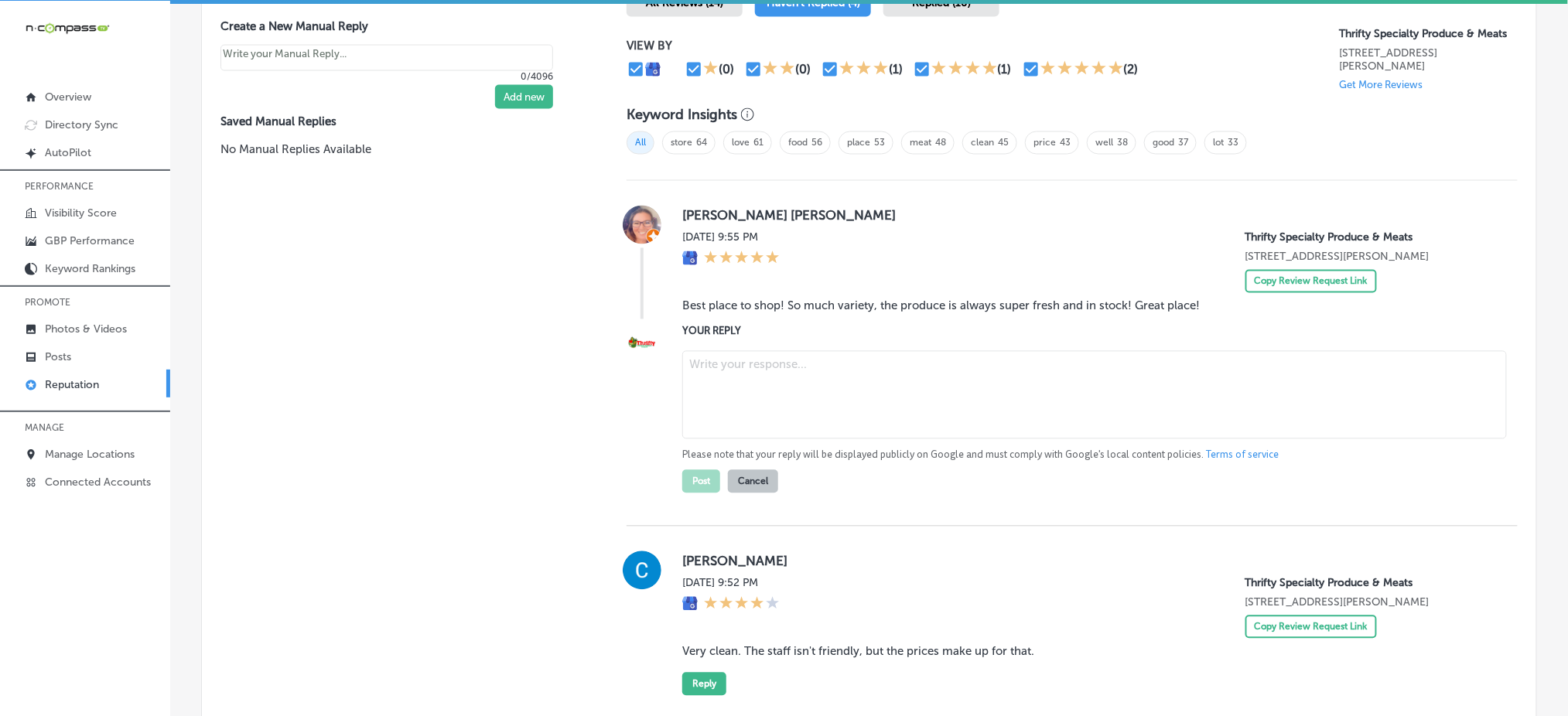
click at [765, 382] on textarea at bounding box center [1094, 395] width 825 height 88
paste textarea "Thank you so much for the kind words, [PERSON_NAME]! We’re thrilled to hear tha…"
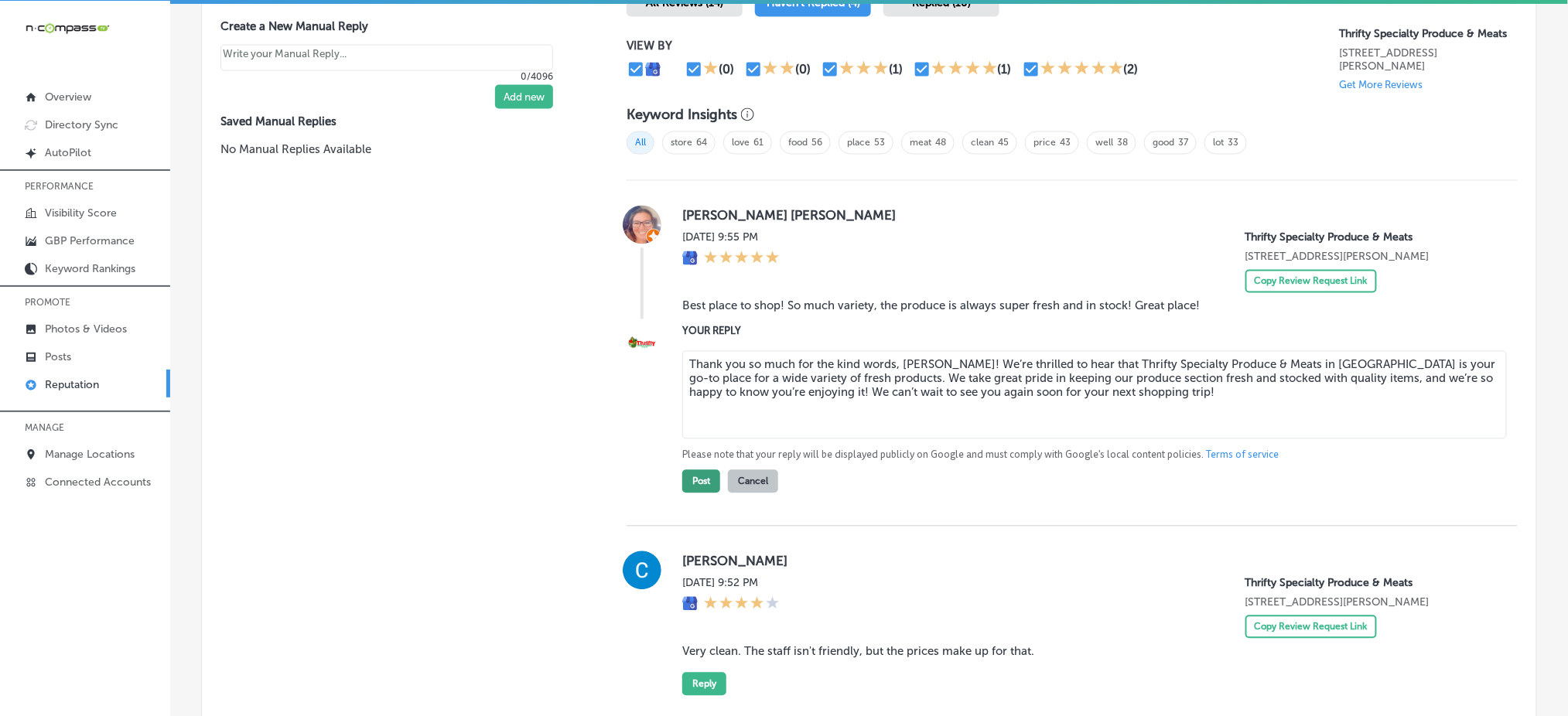
type textarea "Thank you so much for the kind words, [PERSON_NAME]! We’re thrilled to hear tha…"
click at [701, 476] on button "Post" at bounding box center [701, 482] width 38 height 23
type textarea "x"
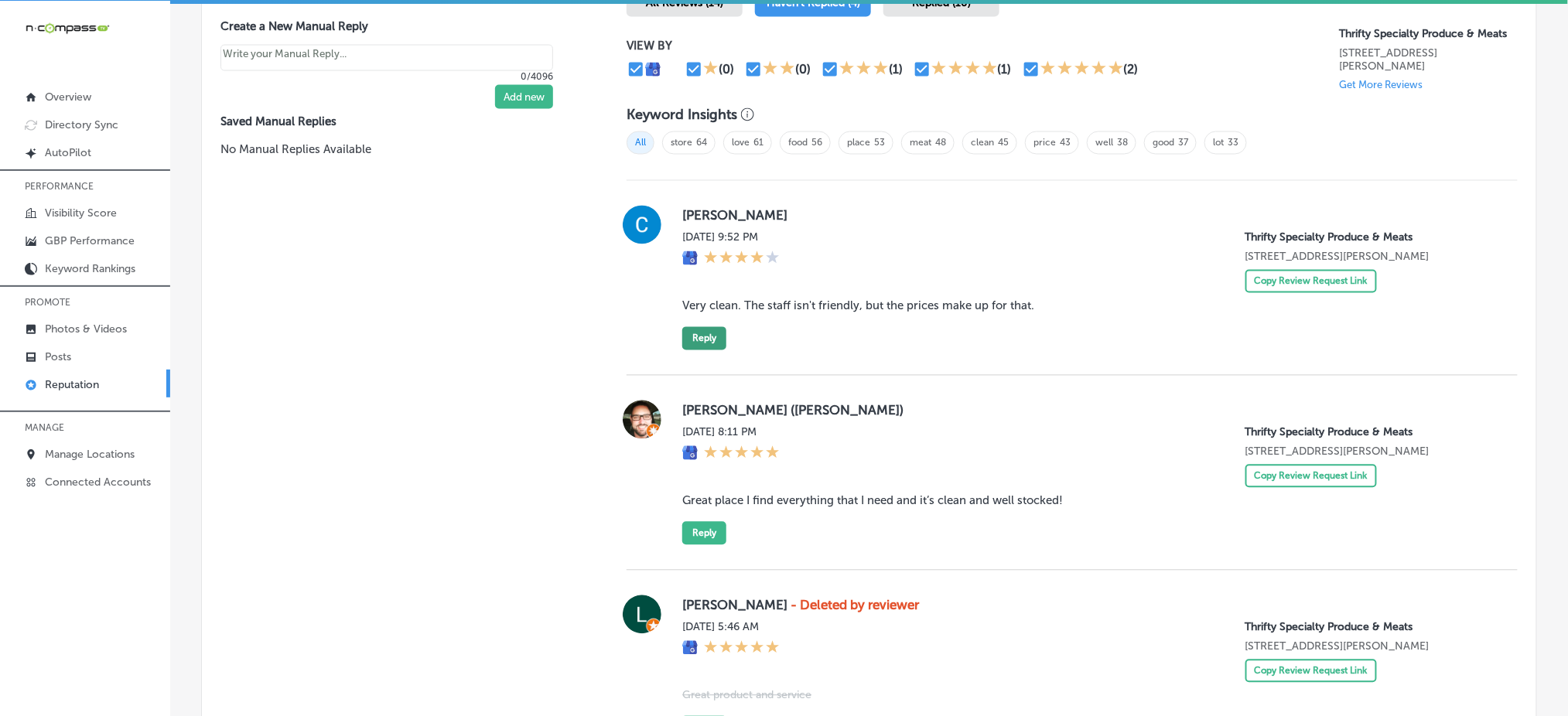
click at [715, 340] on button "Reply" at bounding box center [704, 339] width 44 height 23
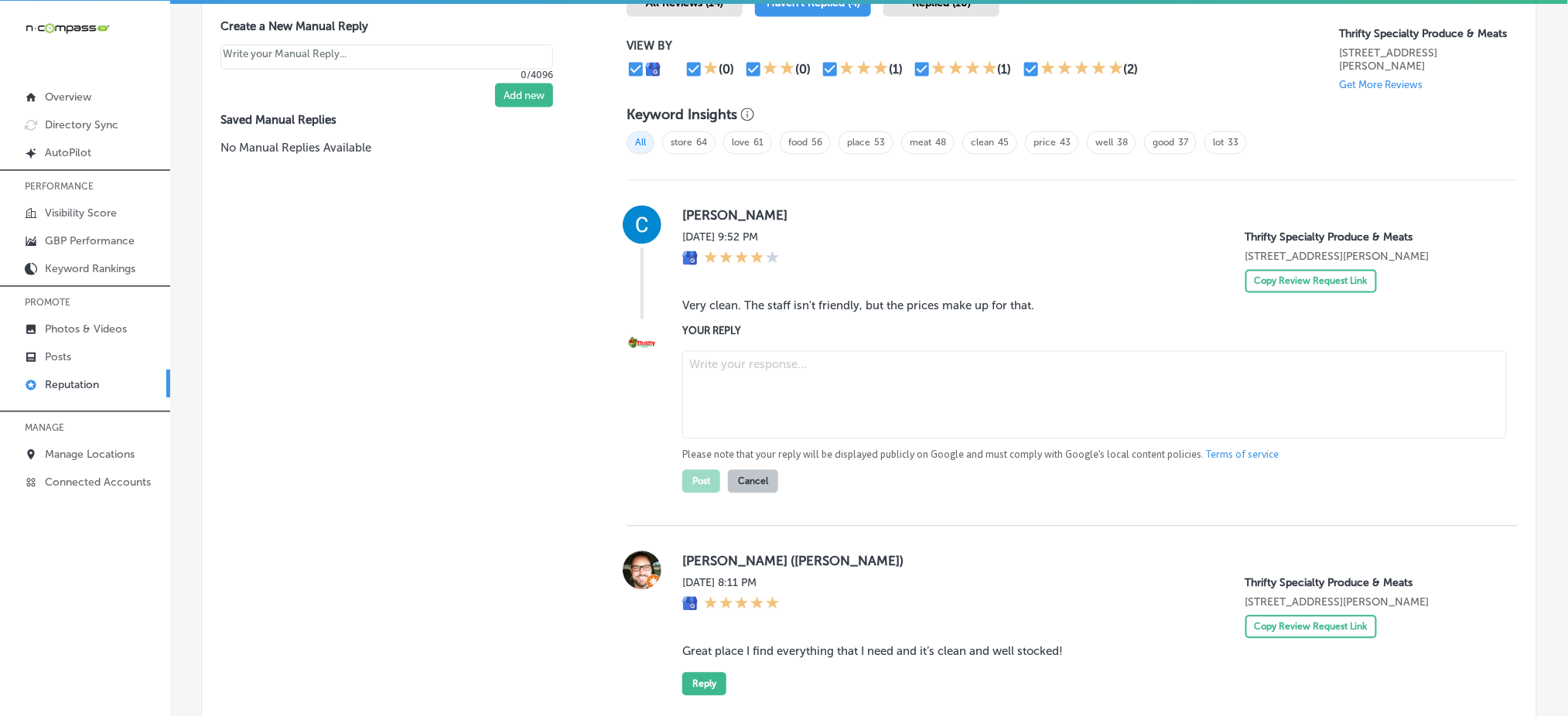
click at [803, 384] on textarea at bounding box center [1094, 395] width 825 height 88
paste textarea "Thank you for sharing your feedback, [PERSON_NAME]. We’re happy to hear that yo…"
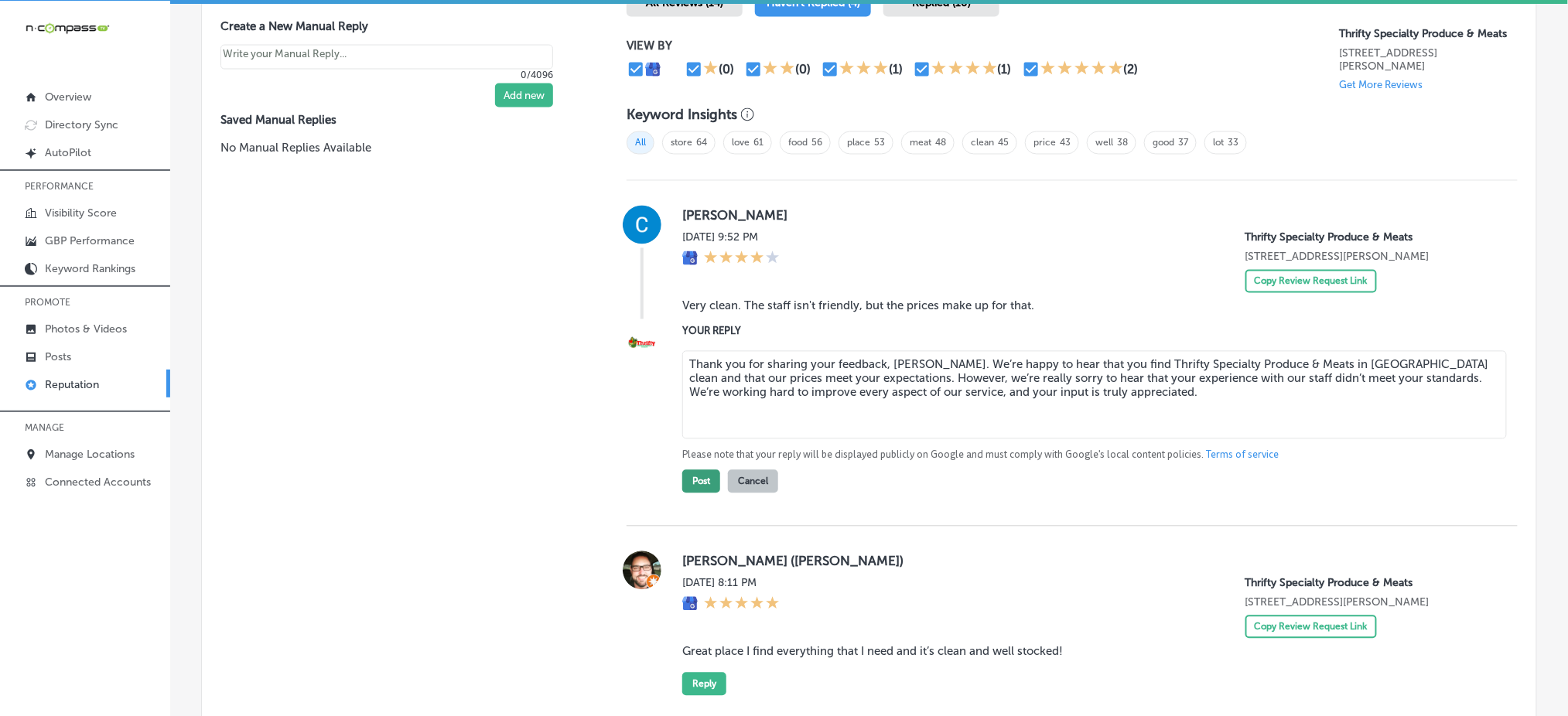
type textarea "Thank you for sharing your feedback, [PERSON_NAME]. We’re happy to hear that yo…"
click at [708, 476] on button "Post" at bounding box center [701, 482] width 38 height 23
type textarea "x"
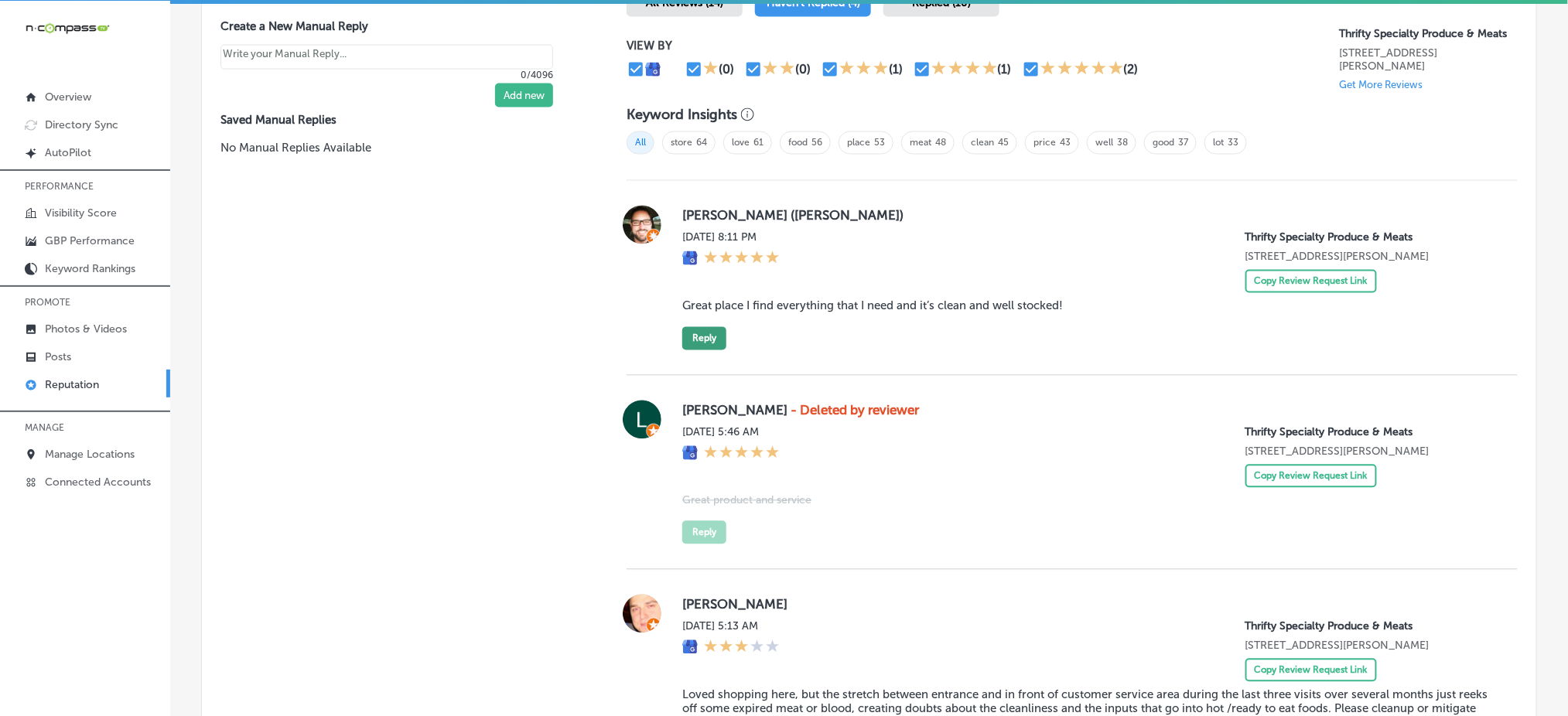
click at [688, 336] on button "Reply" at bounding box center [704, 339] width 44 height 23
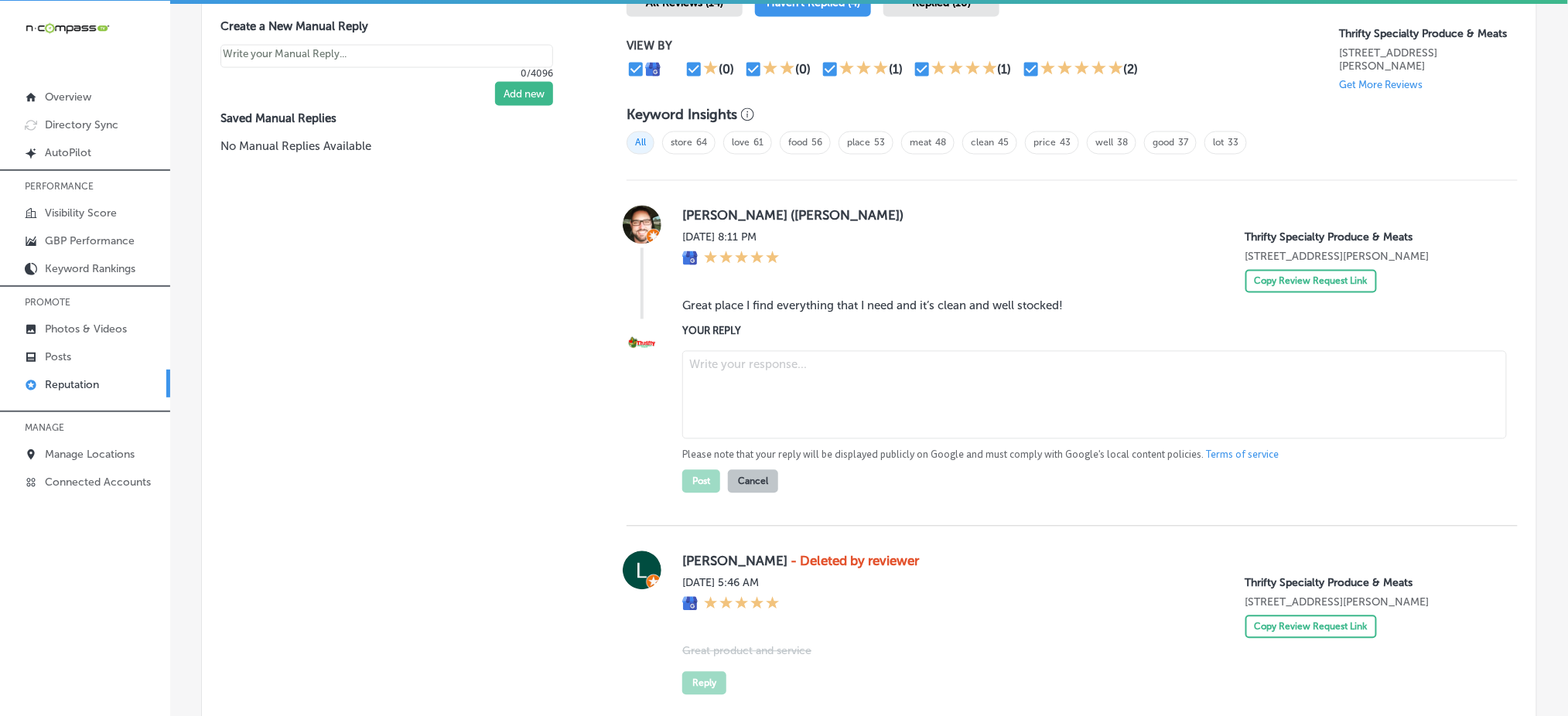
click at [737, 386] on textarea at bounding box center [1094, 395] width 825 height 88
paste textarea "Thanks so much for the great review, [PERSON_NAME]! We’re so glad to hear that …"
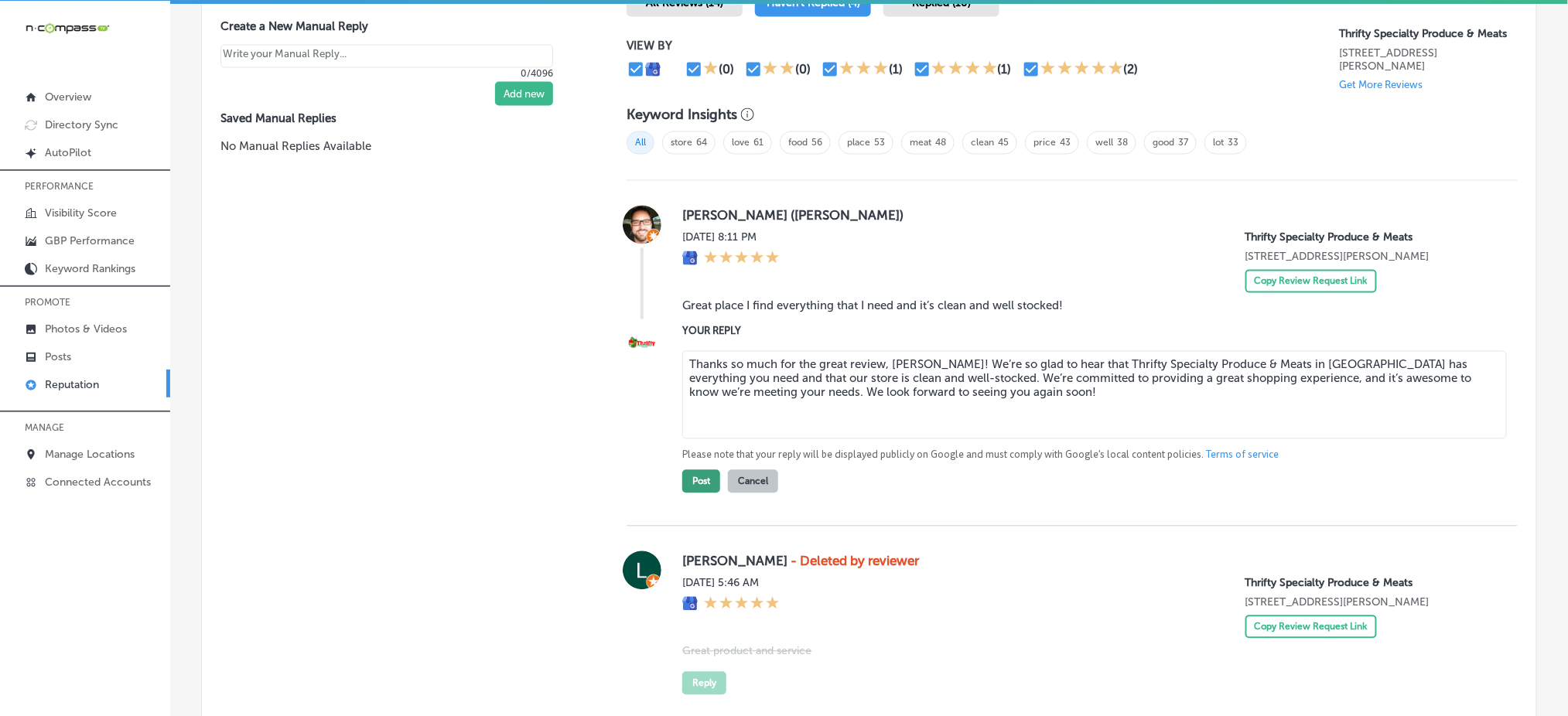
type textarea "Thanks so much for the great review, [PERSON_NAME]! We’re so glad to hear that …"
click at [682, 476] on button "Post" at bounding box center [701, 482] width 38 height 23
type textarea "x"
